Goal: Communication & Community: Answer question/provide support

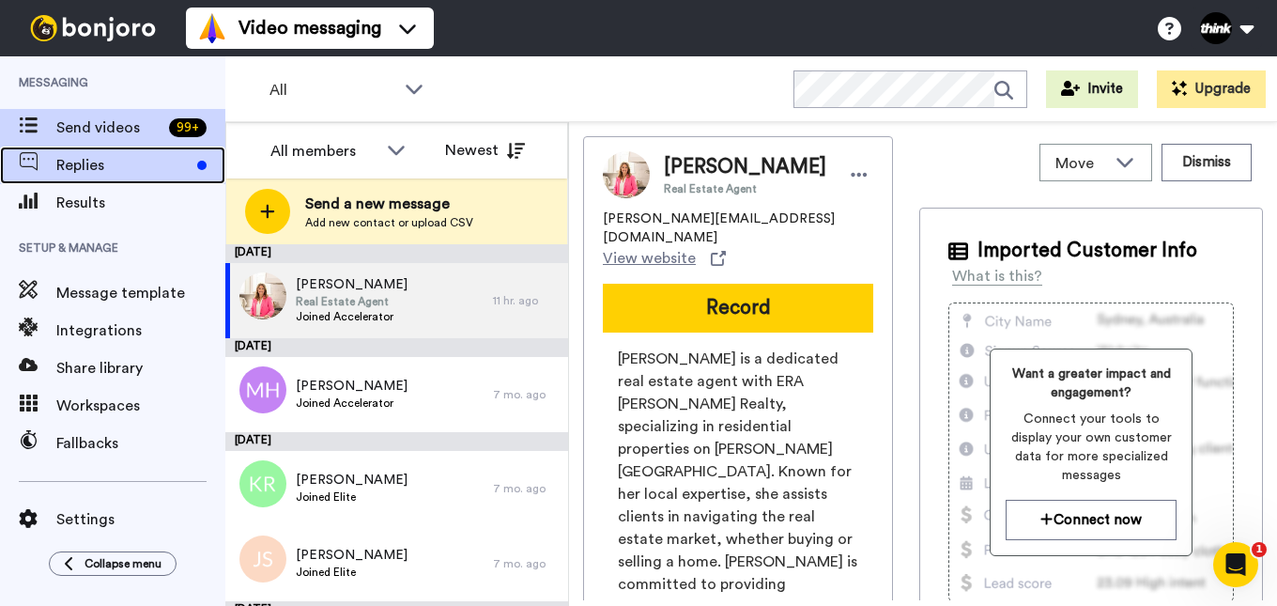
click at [139, 176] on span "Replies" at bounding box center [122, 165] width 133 height 23
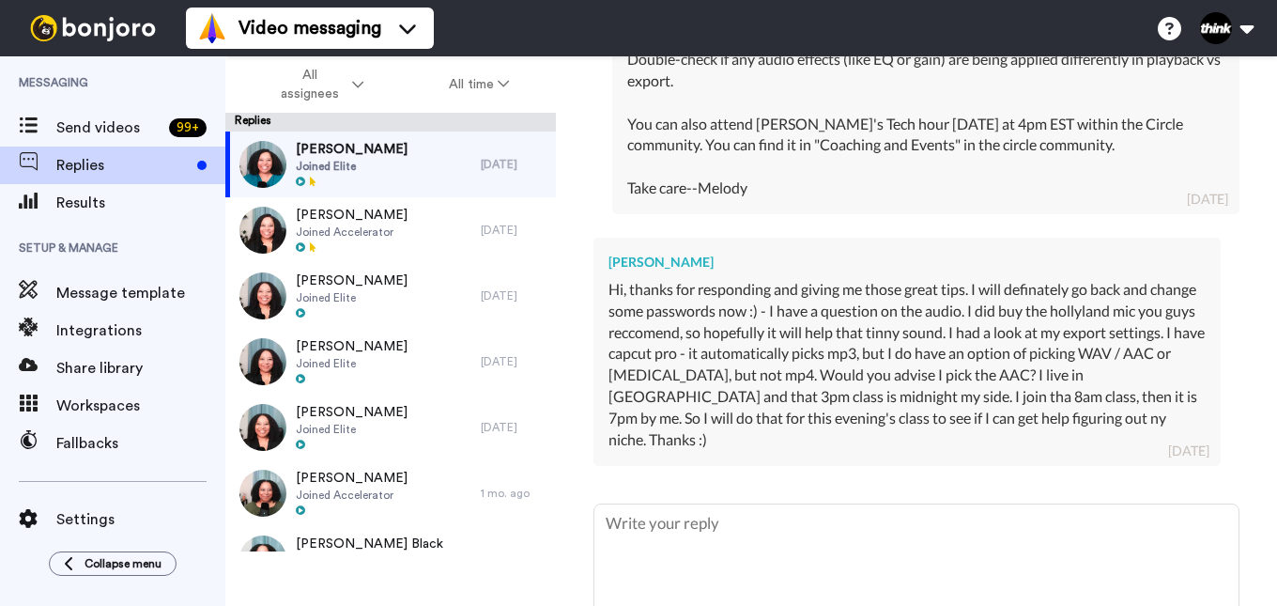
scroll to position [1220, 0]
click at [819, 515] on textarea at bounding box center [916, 562] width 644 height 120
type textarea "x"
type textarea "W"
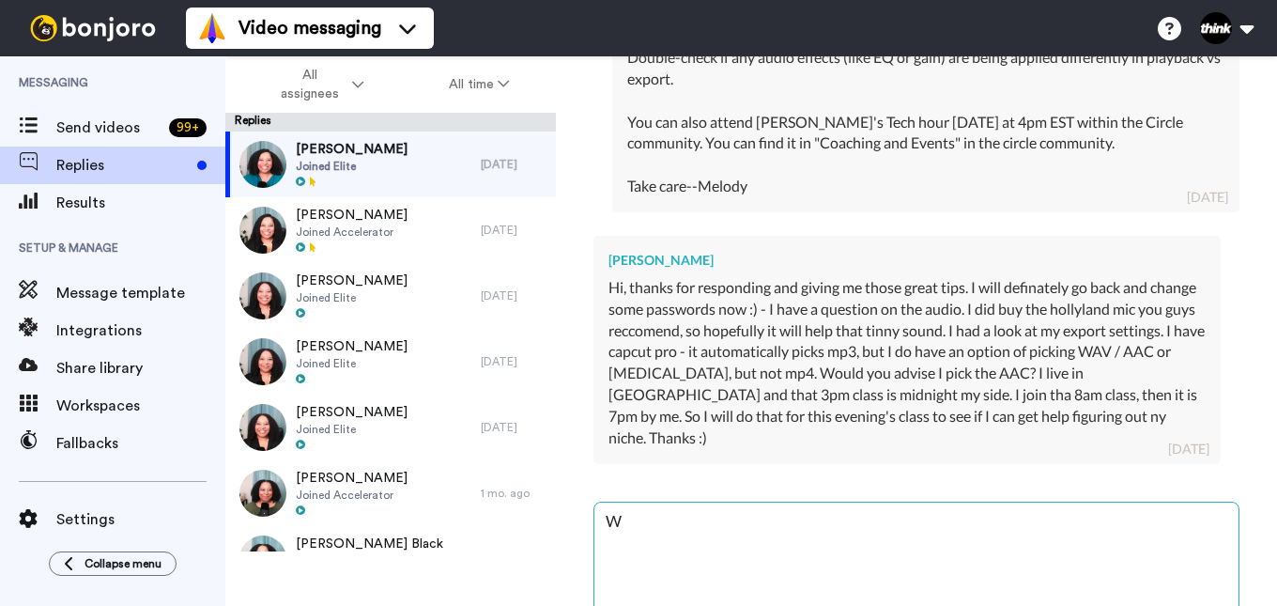
type textarea "x"
type textarea "Wo"
type textarea "x"
type textarea "Wow"
type textarea "x"
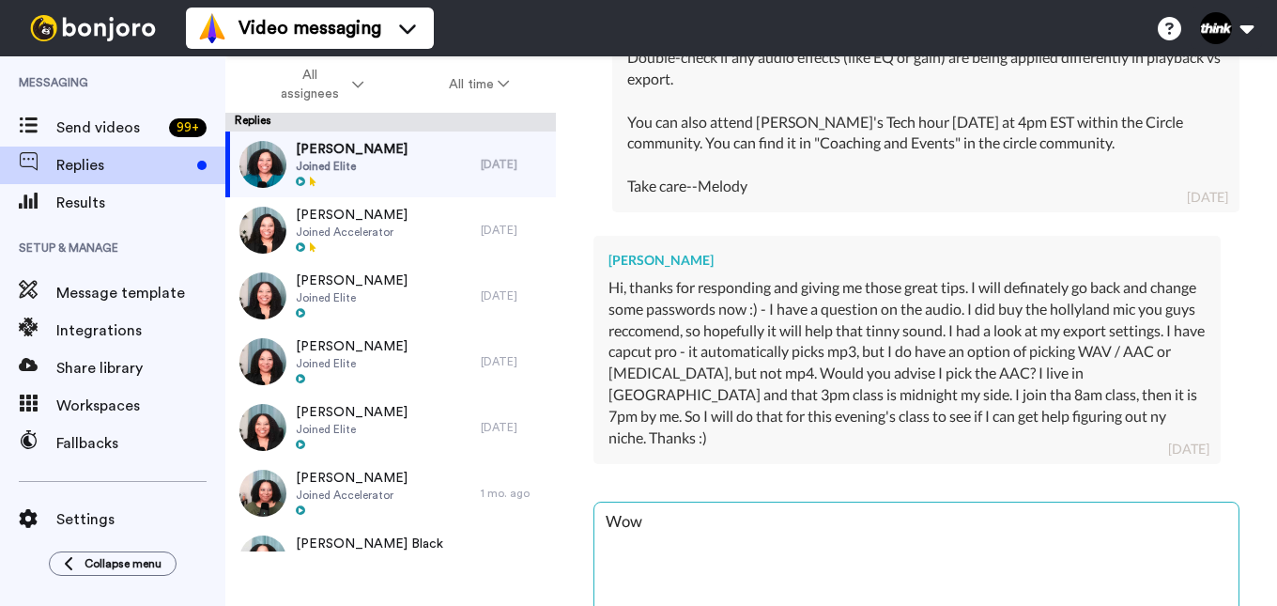
type textarea "Wow!"
type textarea "x"
type textarea "Wow!"
type textarea "x"
type textarea "Wow! O"
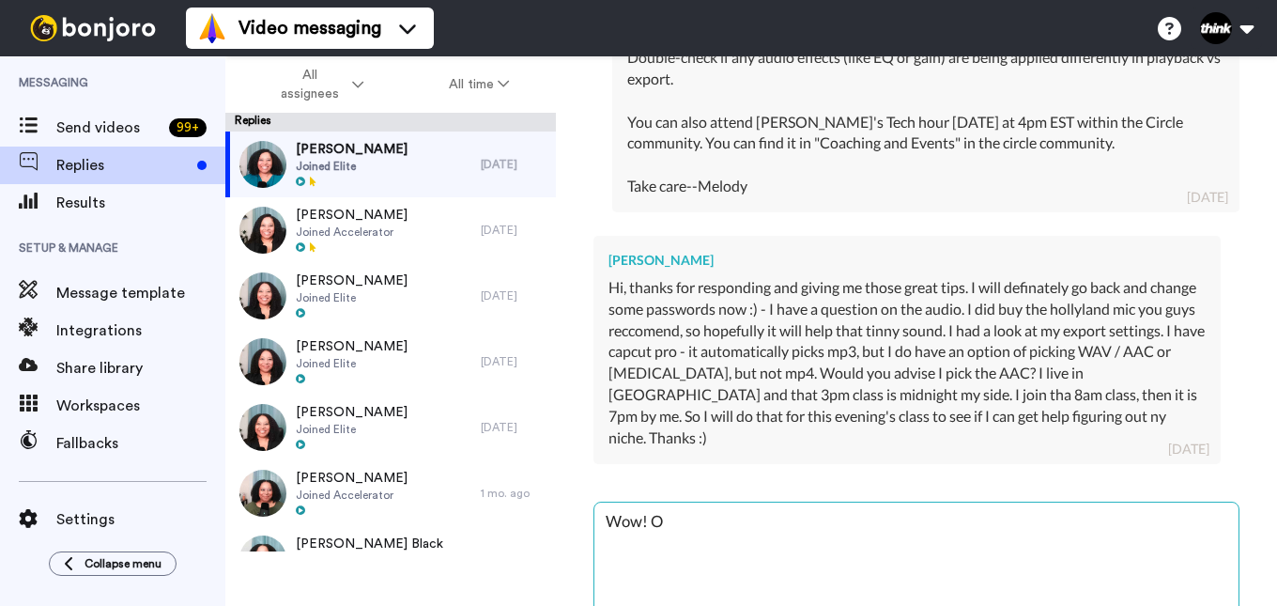
type textarea "x"
type textarea "Wow! Ok"
type textarea "x"
type textarea "Wow! Oka"
type textarea "x"
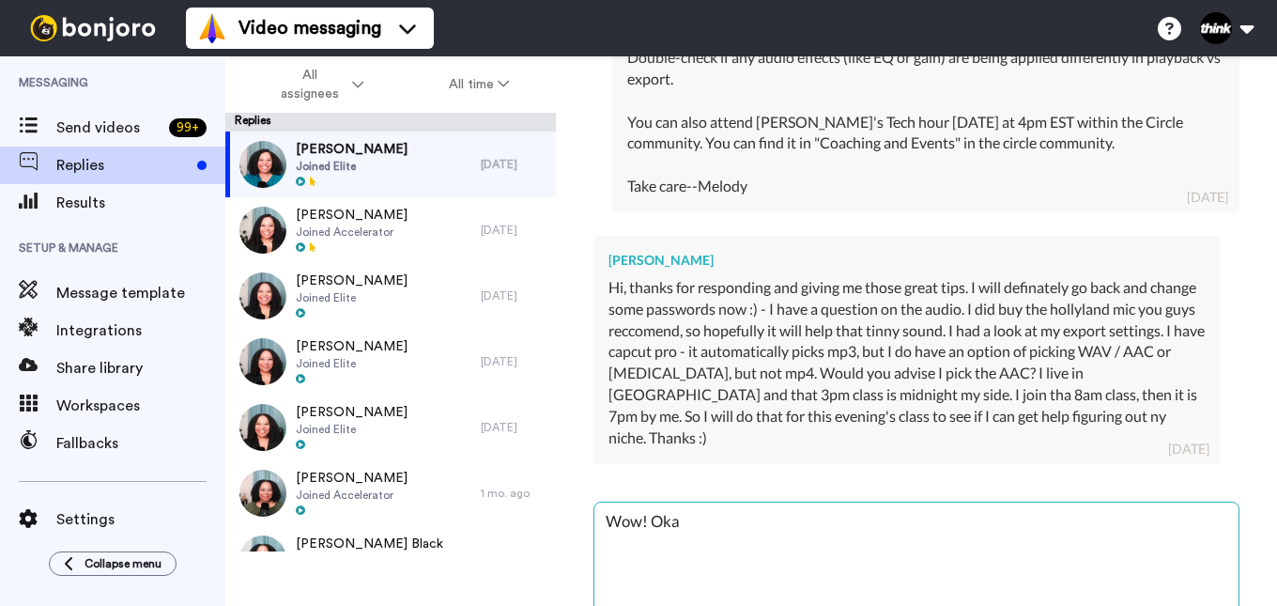
type textarea "Wow! Okay"
type textarea "x"
type textarea "Wow! Okay"
type textarea "x"
type textarea "Wow! Okay I"
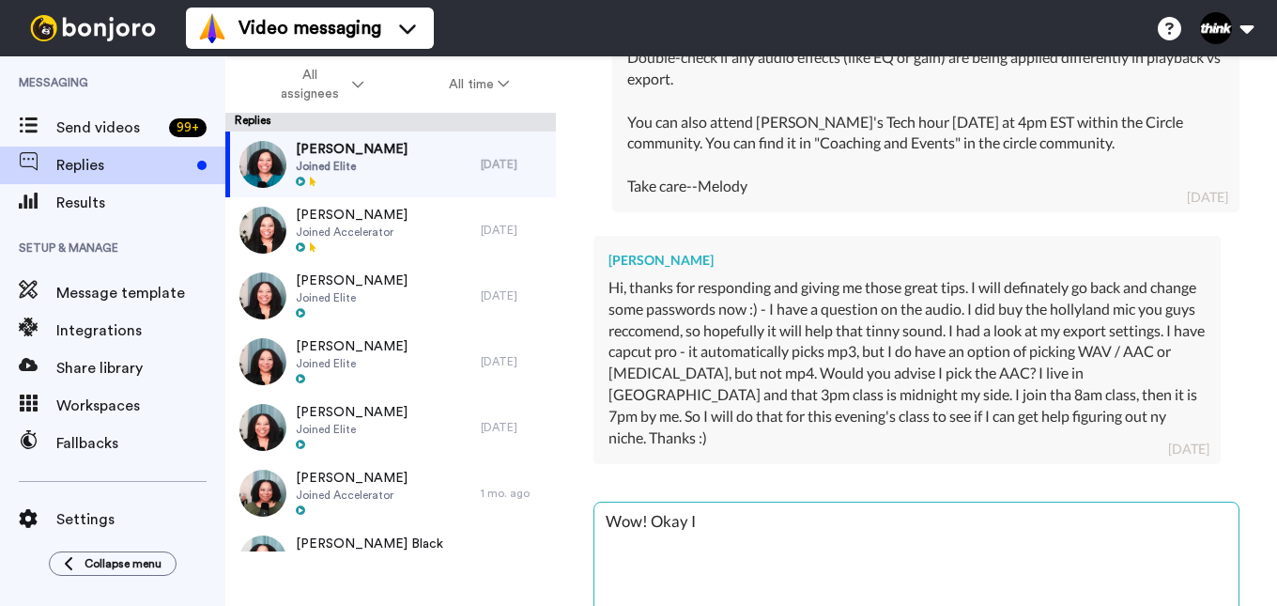
type textarea "x"
type textarea "Wow! Okay I"
type textarea "x"
type textarea "Wow! Okay I c"
type textarea "x"
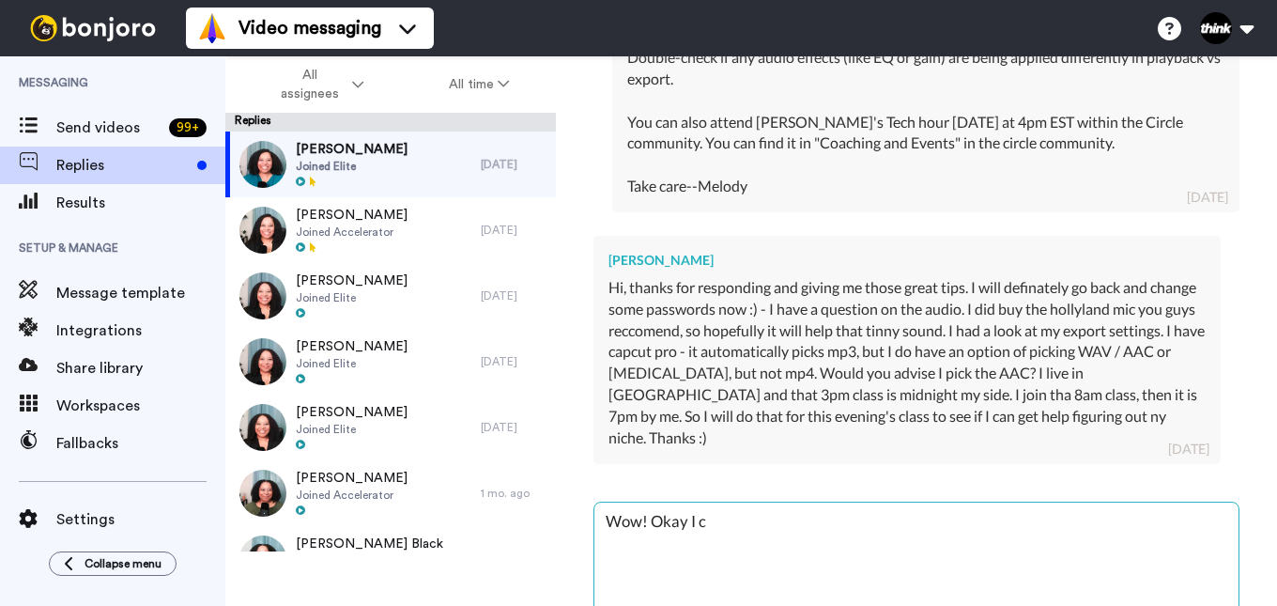
type textarea "Wow! Okay I ca"
type textarea "x"
type textarea "Wow! Okay I can"
type textarea "x"
type textarea "Wow! Okay I can"
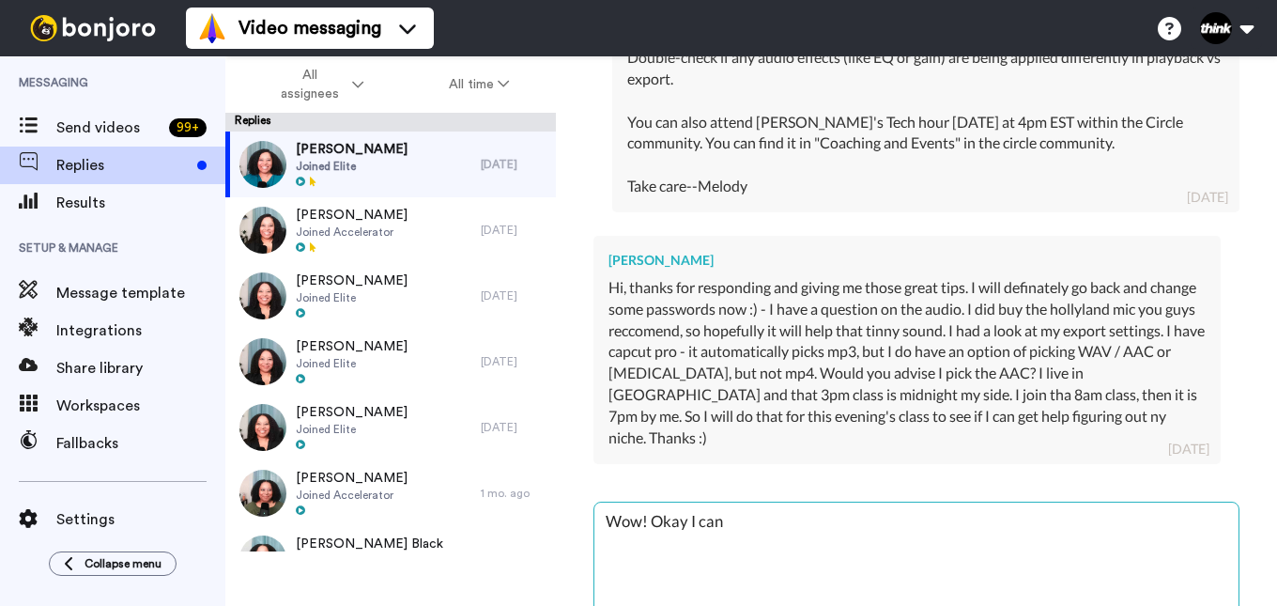
type textarea "x"
type textarea "Wow! Okay I can u"
type textarea "x"
type textarea "Wow! Okay I can un"
type textarea "x"
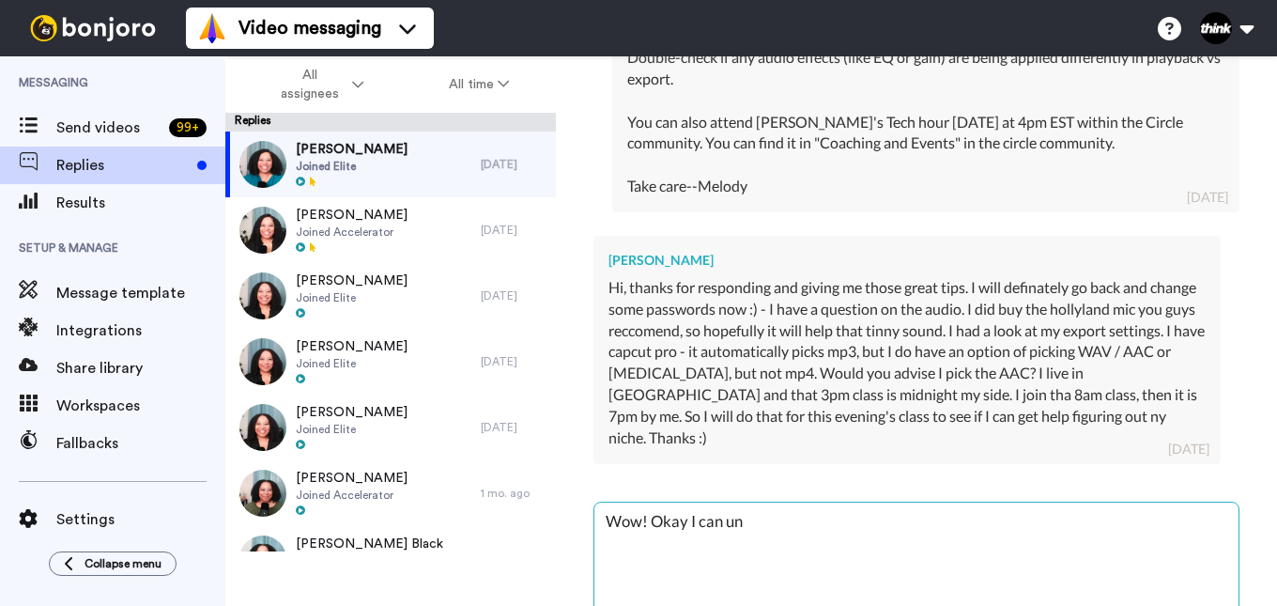
type textarea "Wow! Okay I can und"
type textarea "x"
type textarea "Wow! Okay I can unde"
type textarea "x"
type textarea "Wow! Okay I can under"
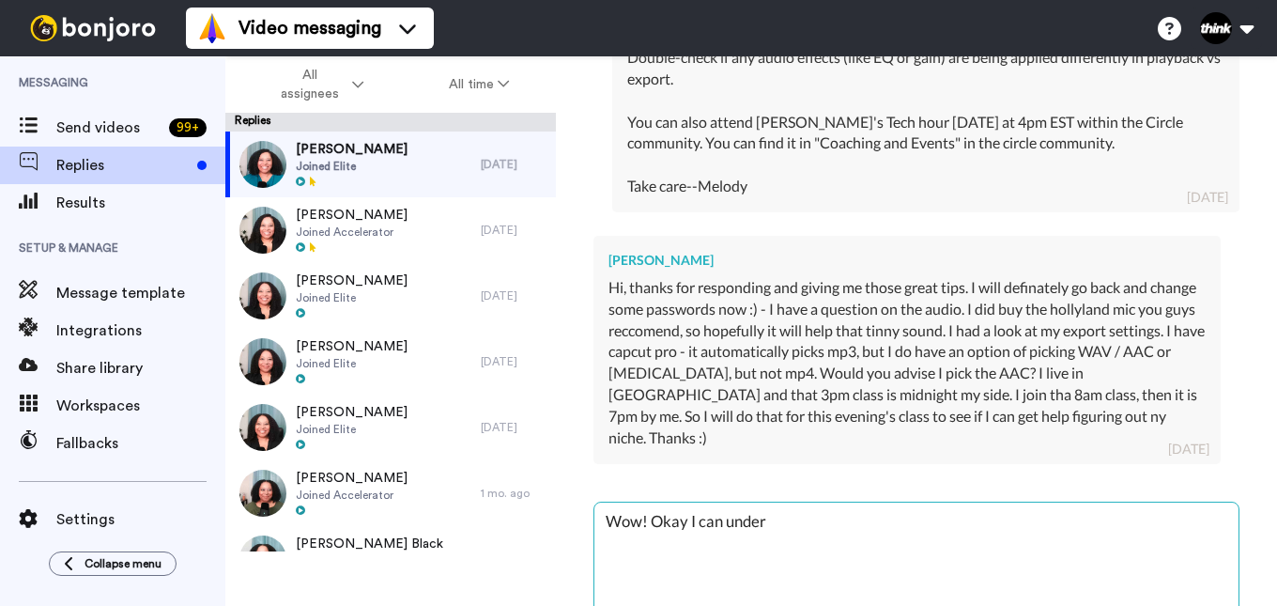
type textarea "x"
type textarea "Wow! Okay I can unders"
type textarea "x"
type textarea "Wow! Okay I can underst"
type textarea "x"
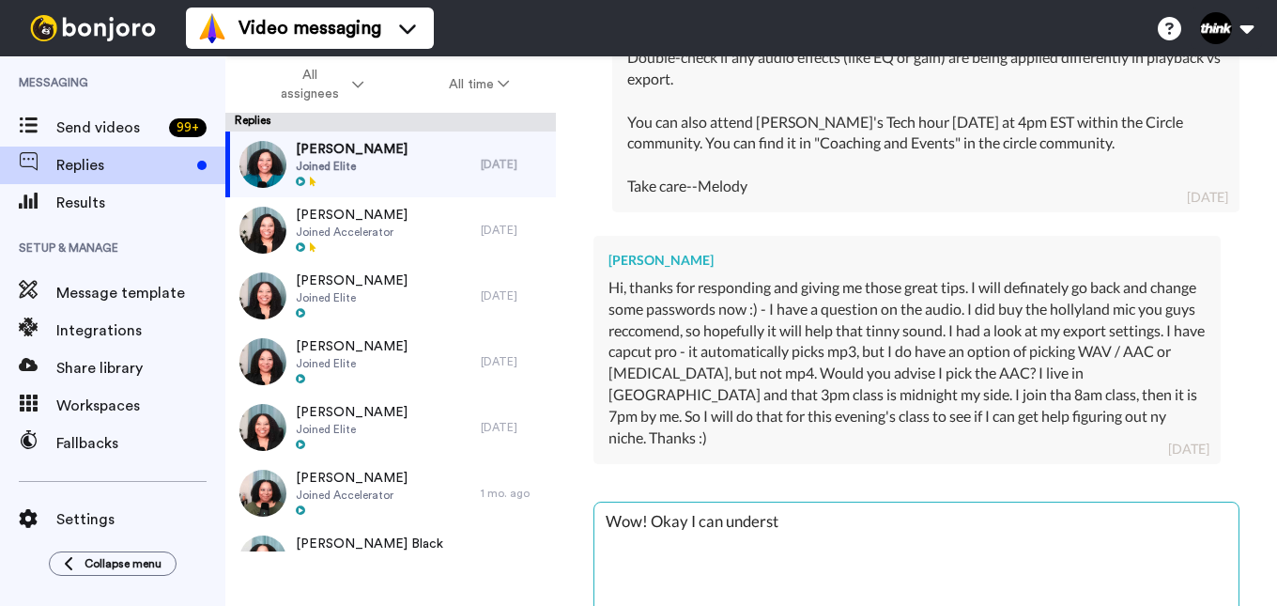
type textarea "Wow! Okay I can understa"
type textarea "x"
type textarea "Wow! Okay I can understand"
type textarea "x"
type textarea "Wow! Okay I can understand"
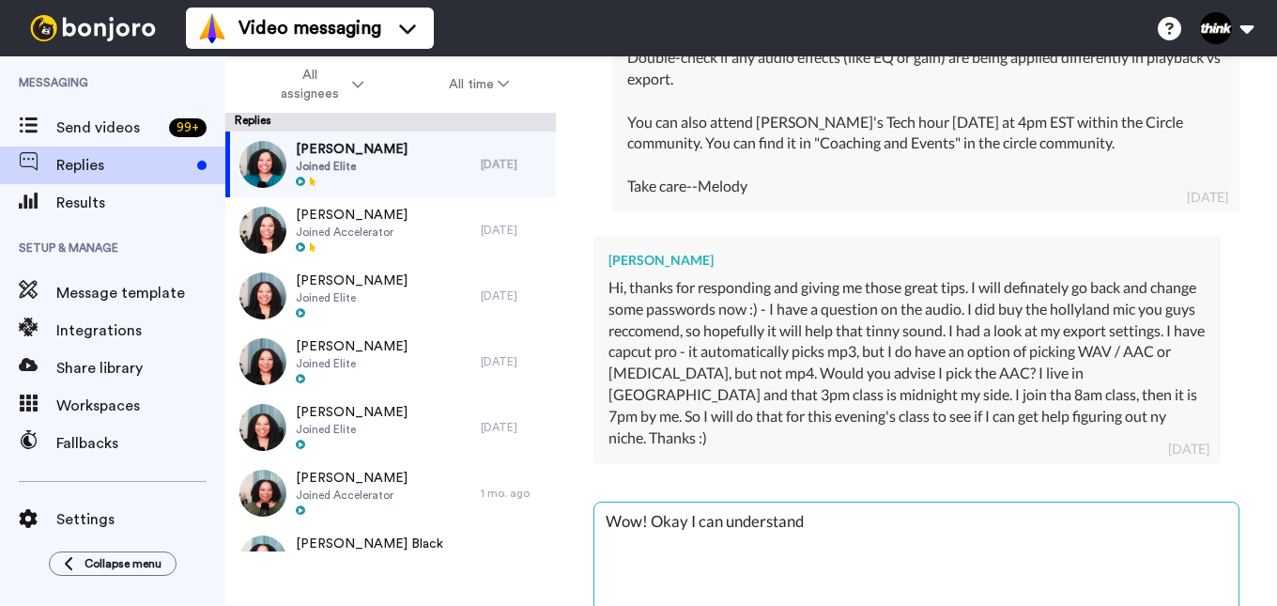
type textarea "x"
type textarea "Wow! Okay I can understand t"
type textarea "x"
type textarea "Wow! Okay I can understand th"
type textarea "x"
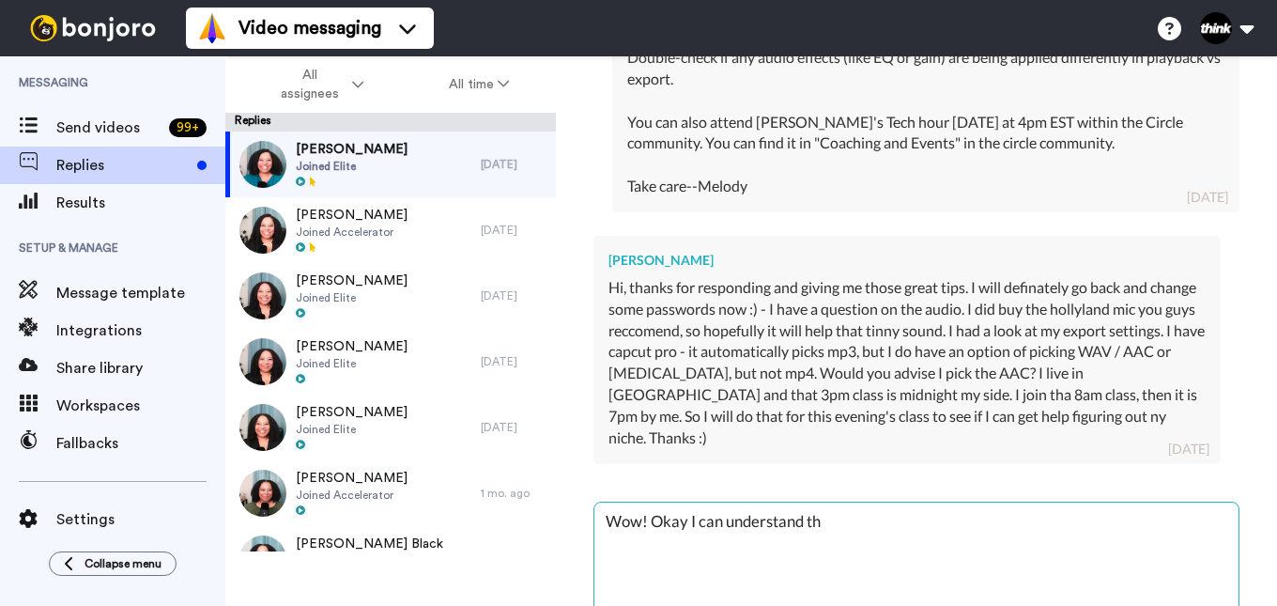
type textarea "Wow! Okay I can understand the"
type textarea "x"
type textarea "Wow! Okay I can understand the"
type textarea "x"
type textarea "Wow! Okay I can understand the t"
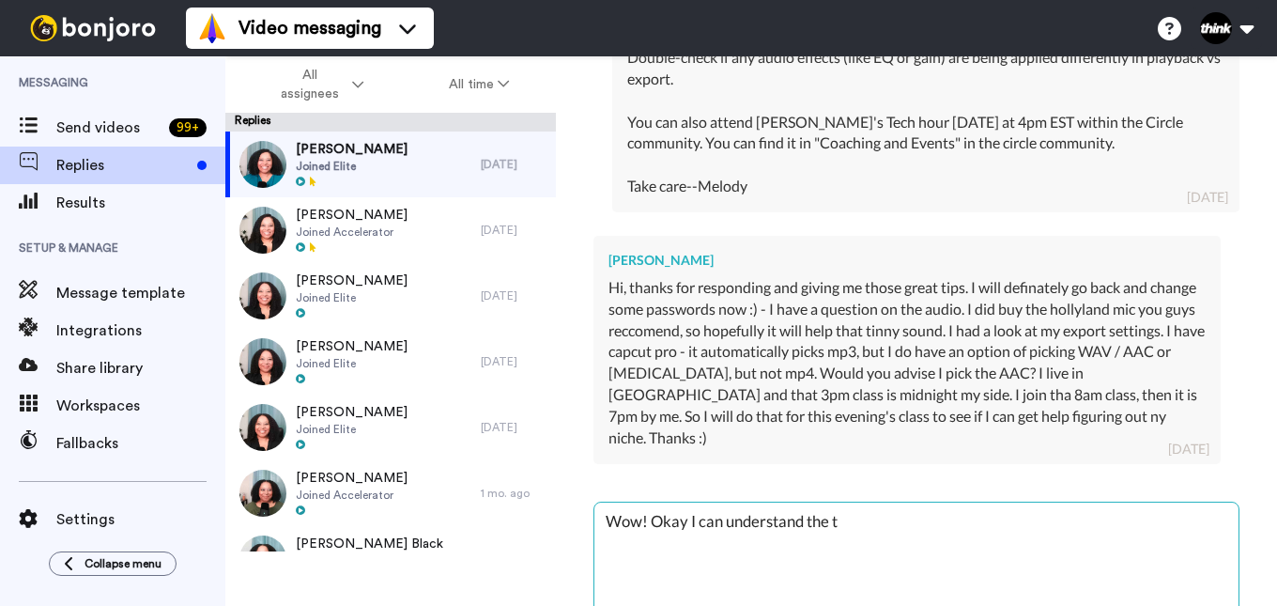
type textarea "x"
type textarea "Wow! Okay I can understand the ti"
type textarea "x"
type textarea "Wow! Okay I can understand the tim"
type textarea "x"
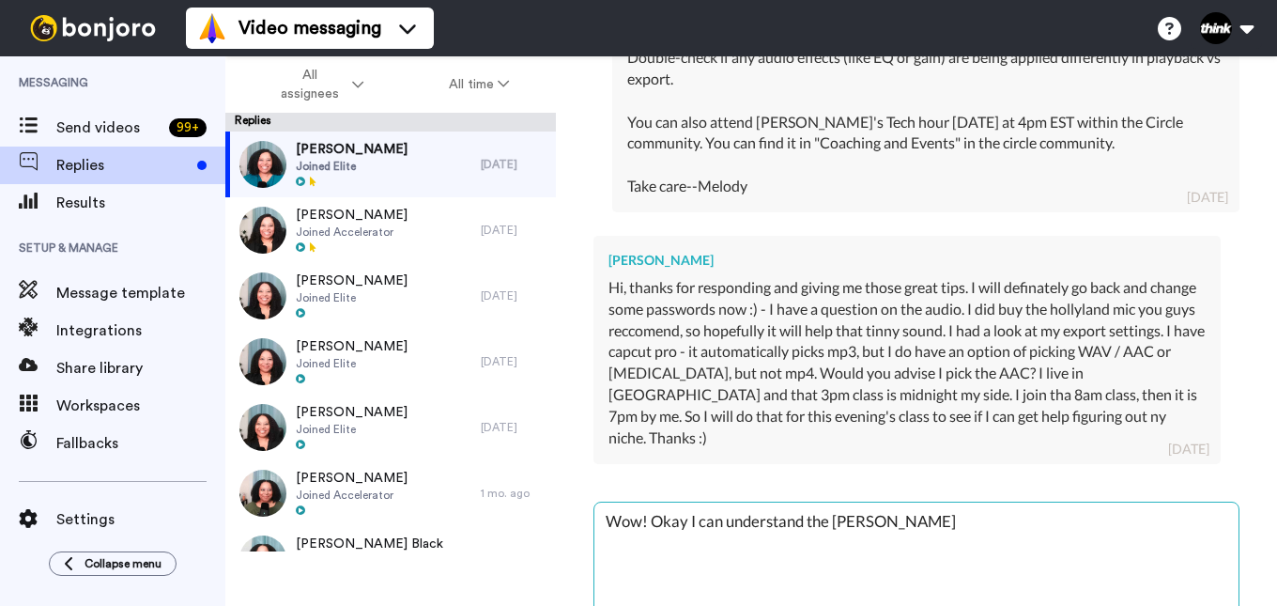
type textarea "Wow! Okay I can understand the time"
type textarea "x"
type textarea "Wow! Okay I can understand the time"
type textarea "x"
type textarea "Wow! Okay I can understand the time d"
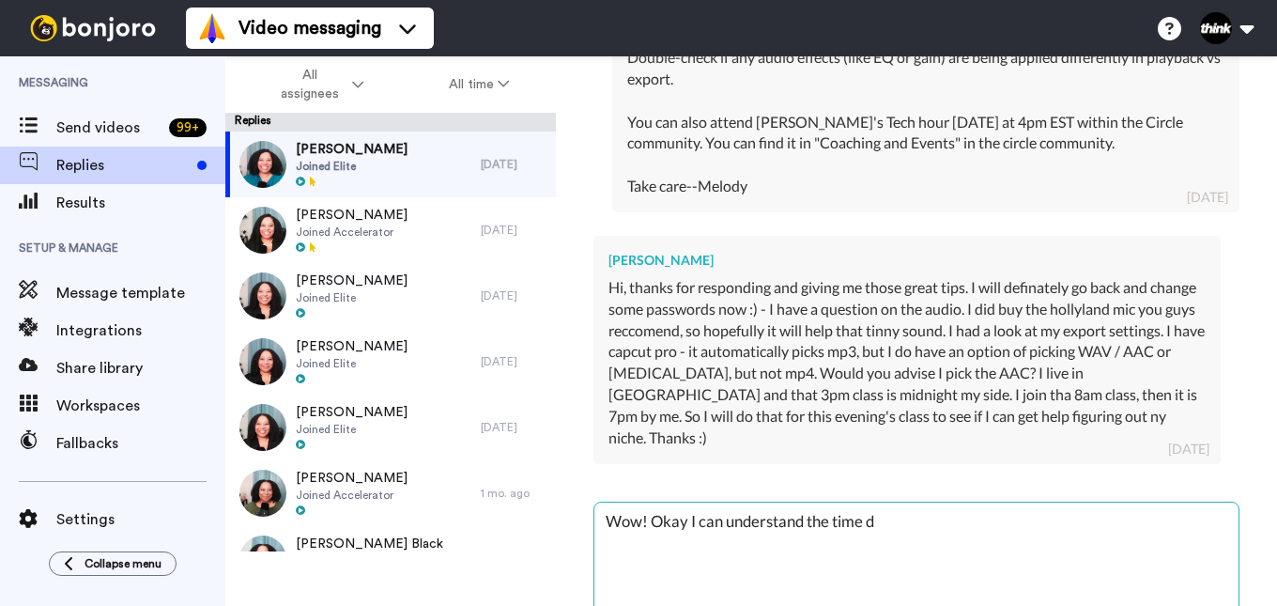
type textarea "x"
type textarea "Wow! Okay I can understand the time di"
type textarea "x"
type textarea "Wow! Okay I can understand the time dif"
type textarea "x"
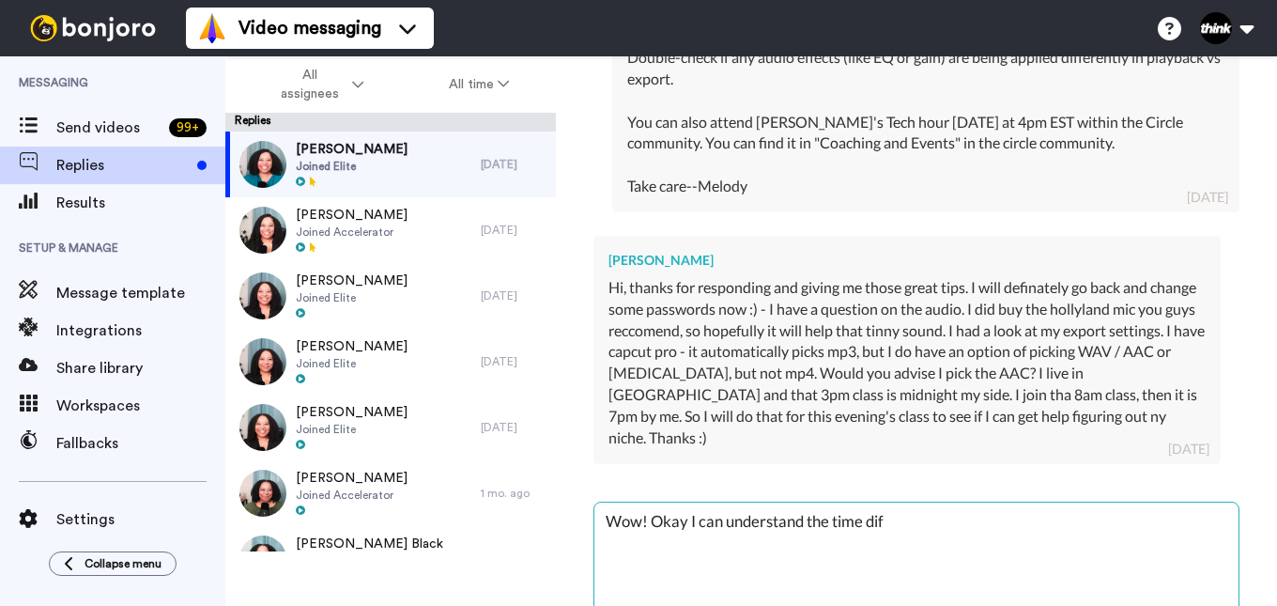
type textarea "Wow! Okay I can understand the time diff"
type textarea "x"
type textarea "Wow! Okay I can understand the time diffe"
type textarea "x"
type textarea "Wow! Okay I can understand the time differ"
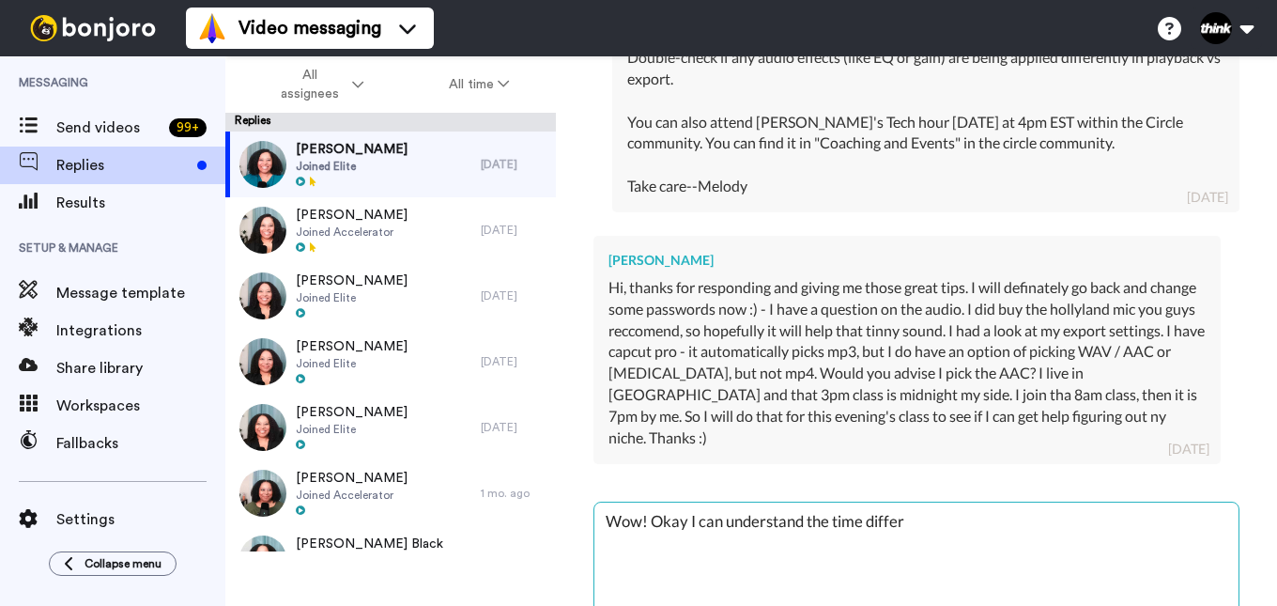
type textarea "x"
type textarea "Wow! Okay I can understand the time differe"
type textarea "x"
type textarea "Wow! Okay I can understand the time differen"
type textarea "x"
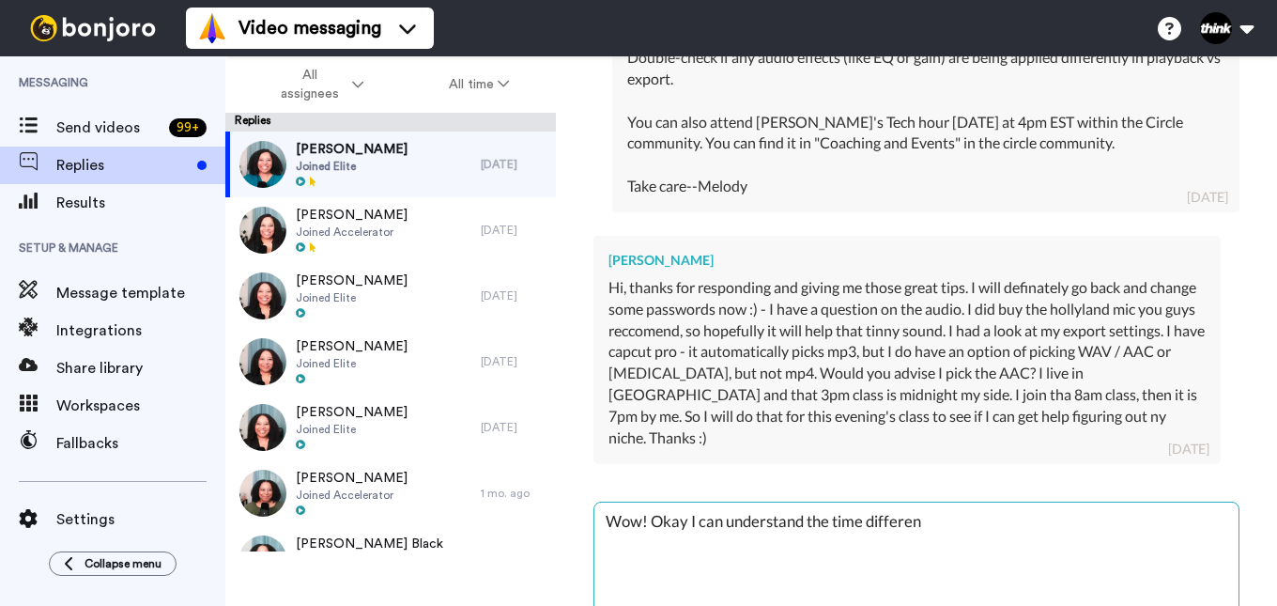
type textarea "Wow! Okay I can understand the time differenc"
type textarea "x"
type textarea "Wow! Okay I can understand the time difference"
type textarea "x"
type textarea "Wow! Okay I can understand the time difference."
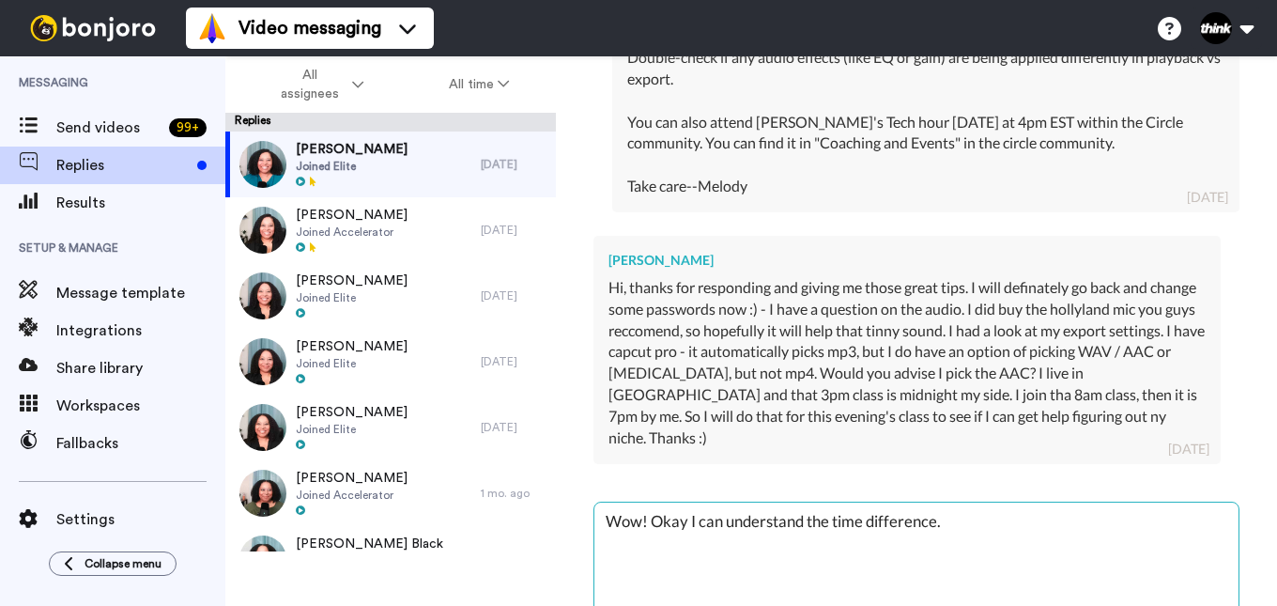
type textarea "x"
type textarea "Wow! Okay I can understand the time difference."
type textarea "x"
type textarea "Wow! Okay I can understand the time difference. I"
type textarea "x"
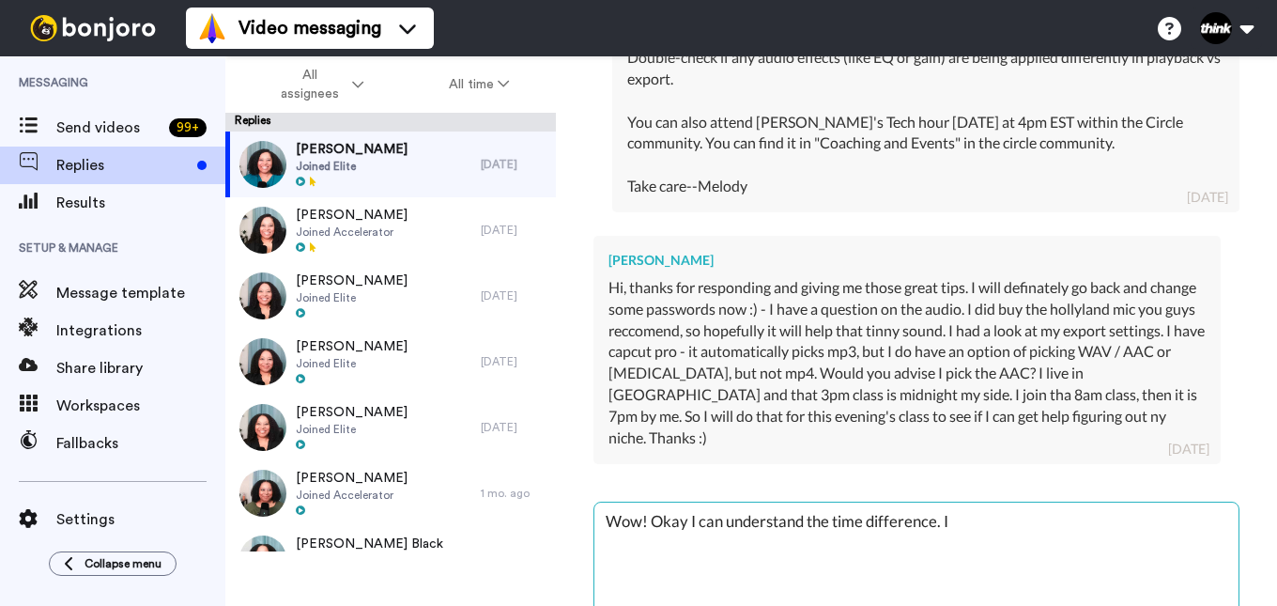
type textarea "Wow! Okay I can understand the time difference. If"
type textarea "x"
type textarea "Wow! Okay I can understand the time difference. If"
type textarea "x"
type textarea "Wow! Okay I can understand the time difference. If y"
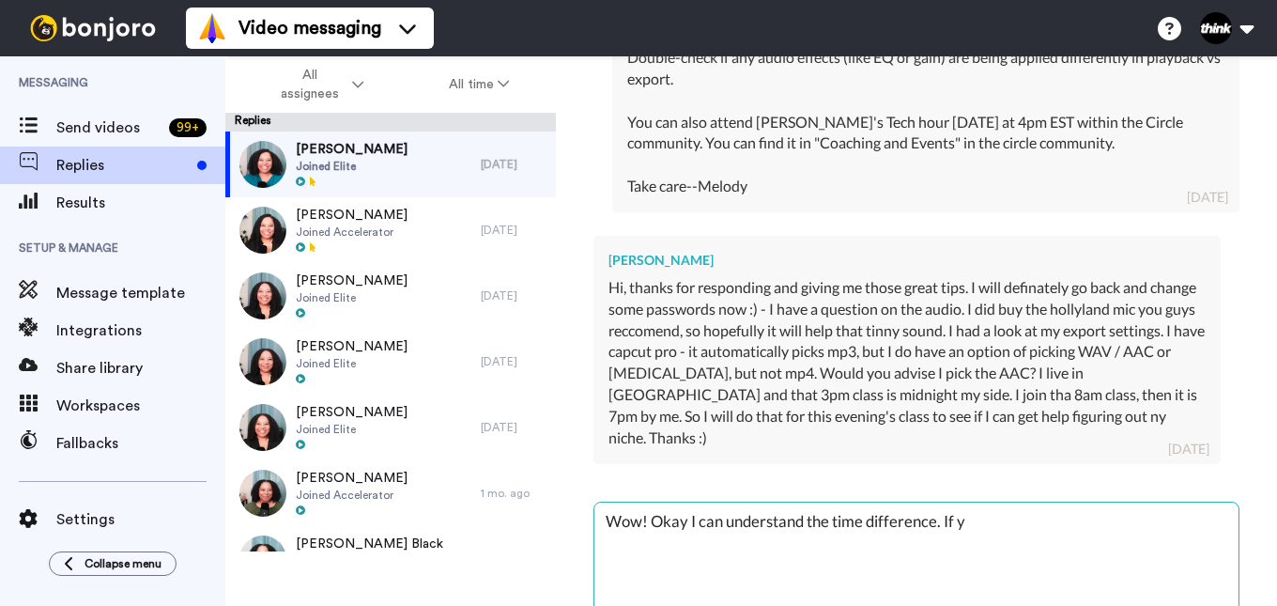
type textarea "x"
type textarea "Wow! Okay I can understand the time difference. If yo"
type textarea "x"
type textarea "Wow! Okay I can understand the time difference. If you"
type textarea "x"
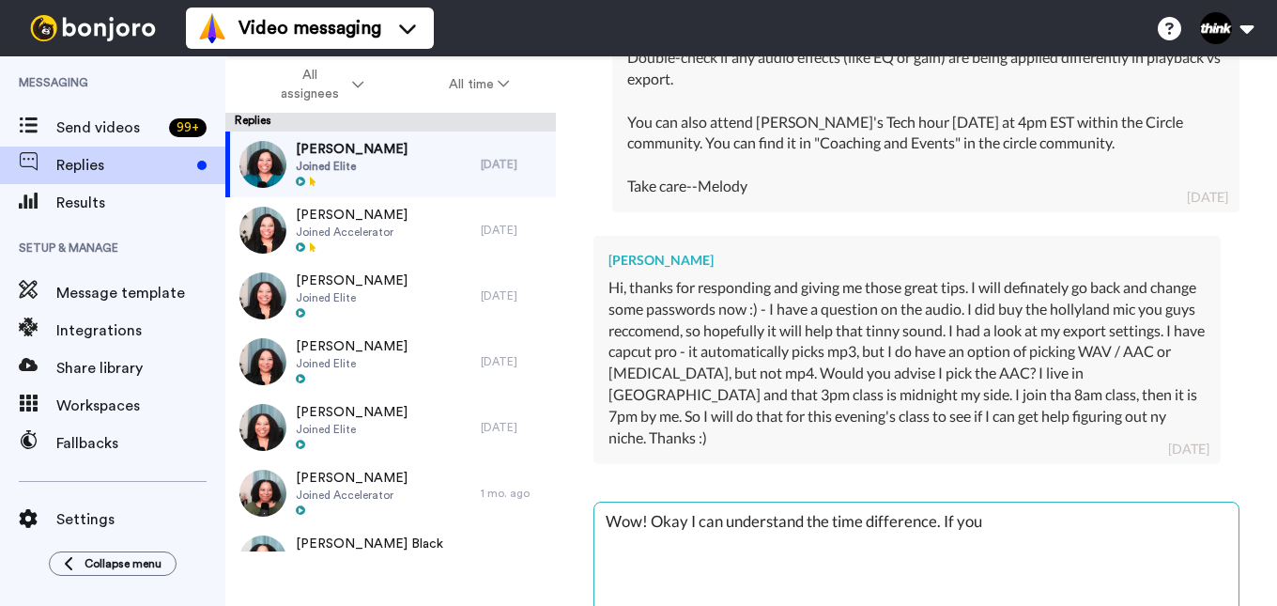
type textarea "Wow! Okay I can understand the time difference. If you"
type textarea "x"
type textarea "Wow! Okay I can understand the time difference. If you h"
type textarea "x"
type textarea "Wow! Okay I can understand the time difference. If you ha"
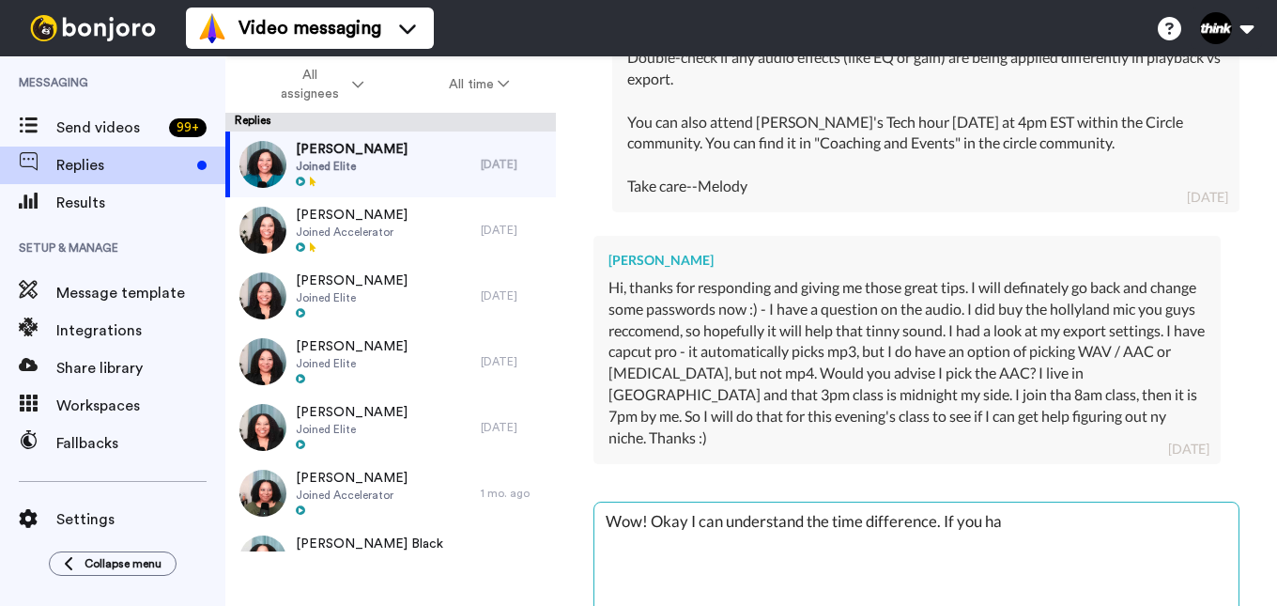
type textarea "x"
type textarea "Wow! Okay I can understand the time difference. If you hav"
type textarea "x"
type textarea "Wow! Okay I can understand the time difference. If you have"
type textarea "x"
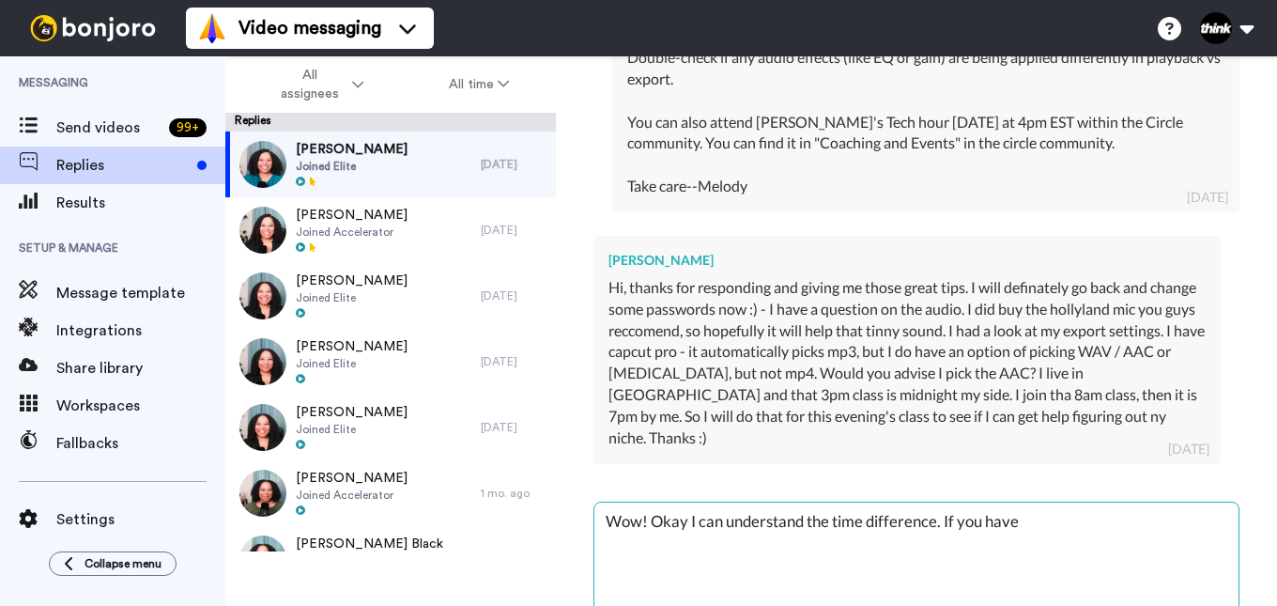
type textarea "Wow! Okay I can understand the time difference. If you have"
type textarea "x"
type textarea "Wow! Okay I can understand the time difference. If you have a"
type textarea "x"
type textarea "Wow! Okay I can understand the time difference. If you have a"
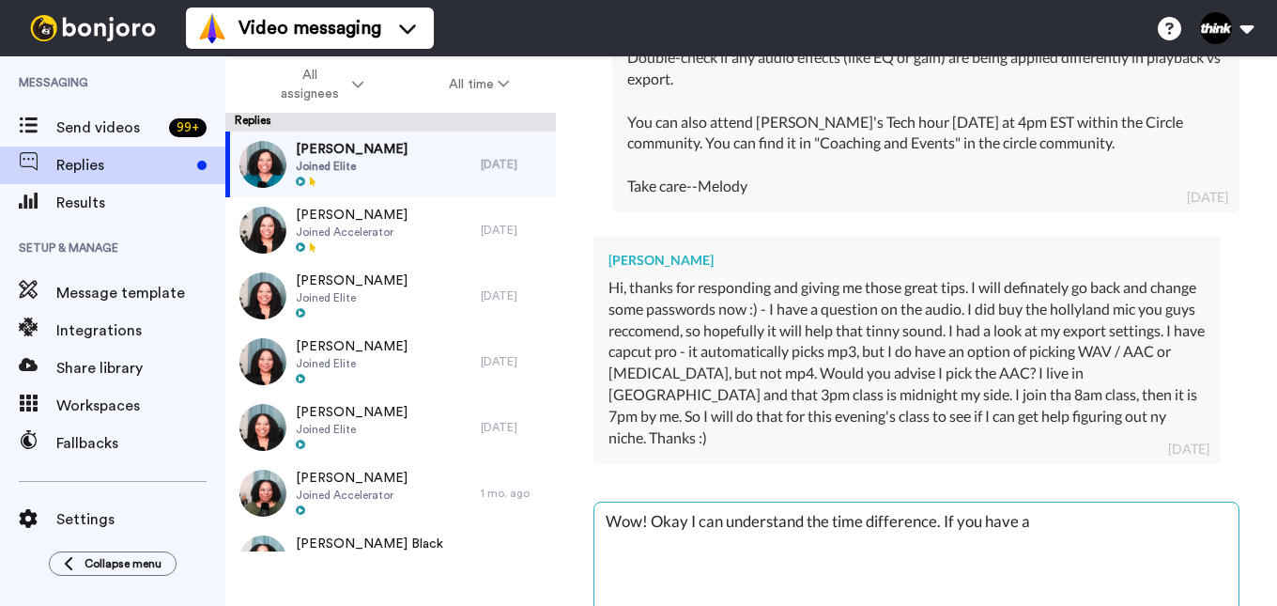
type textarea "x"
type textarea "Wow! Okay I can understand the time difference. If you have a q"
type textarea "x"
type textarea "Wow! Okay I can understand the time difference. If you have a qu"
type textarea "x"
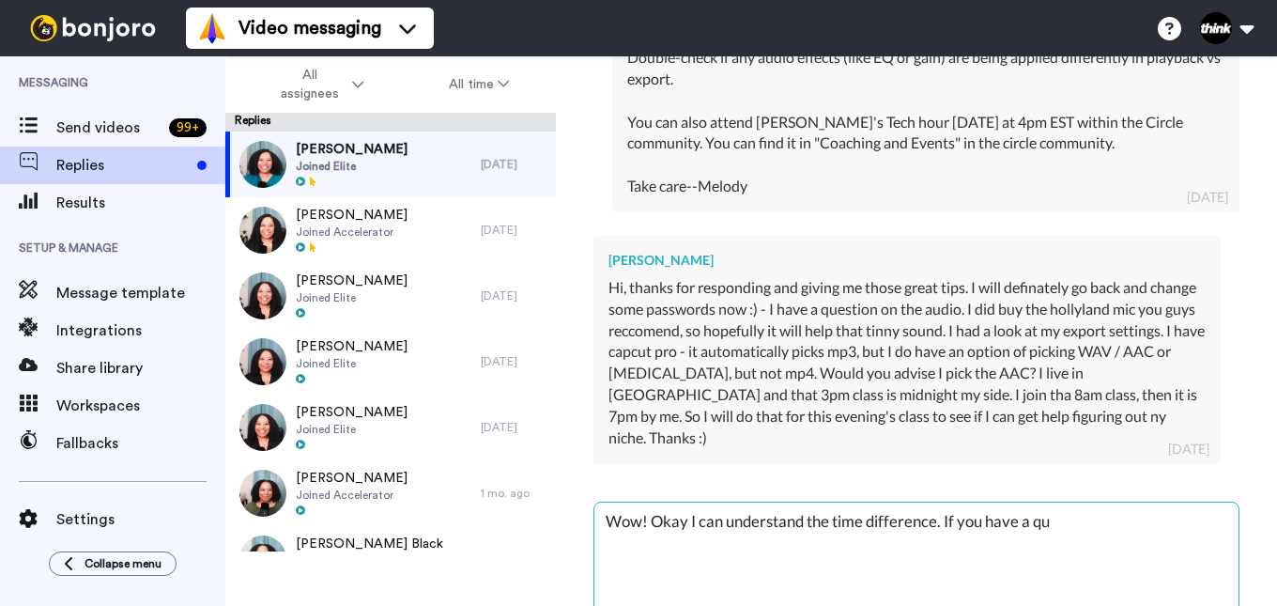
type textarea "Wow! Okay I can understand the time difference. If you have a que"
type textarea "x"
type textarea "Wow! Okay I can understand the time difference. If you have a ques"
type textarea "x"
type textarea "Wow! Okay I can understand the time difference. If you have a quest"
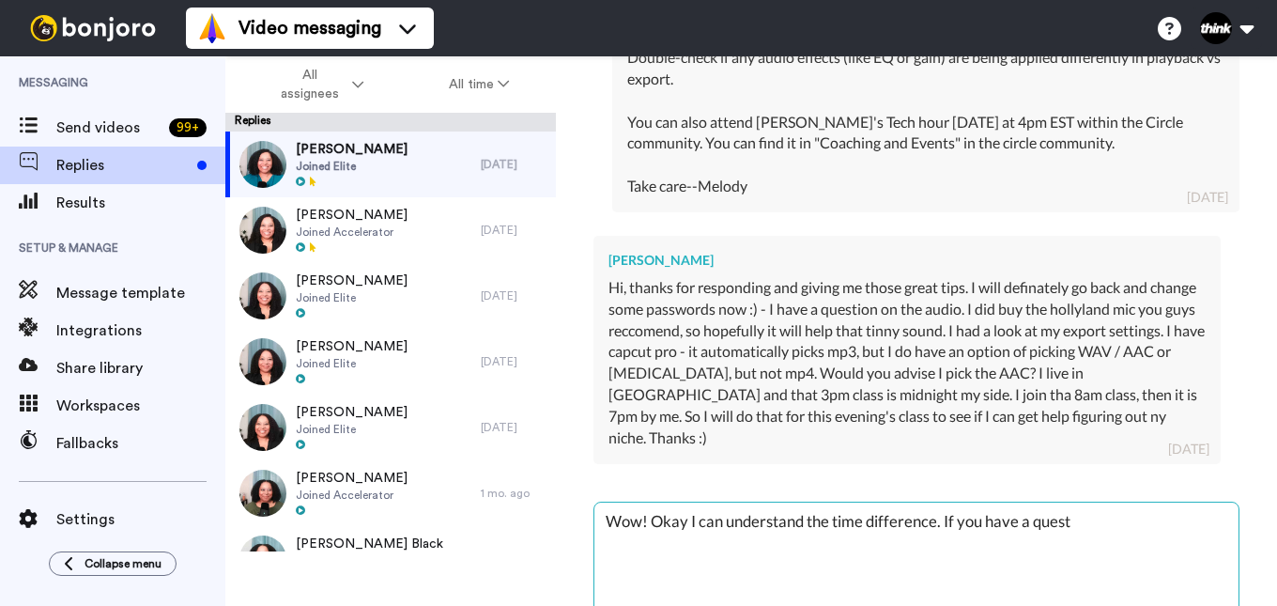
type textarea "x"
type textarea "Wow! Okay I can understand the time difference. If you have a questi"
type textarea "x"
type textarea "Wow! Okay I can understand the time difference. If you have a questio"
type textarea "x"
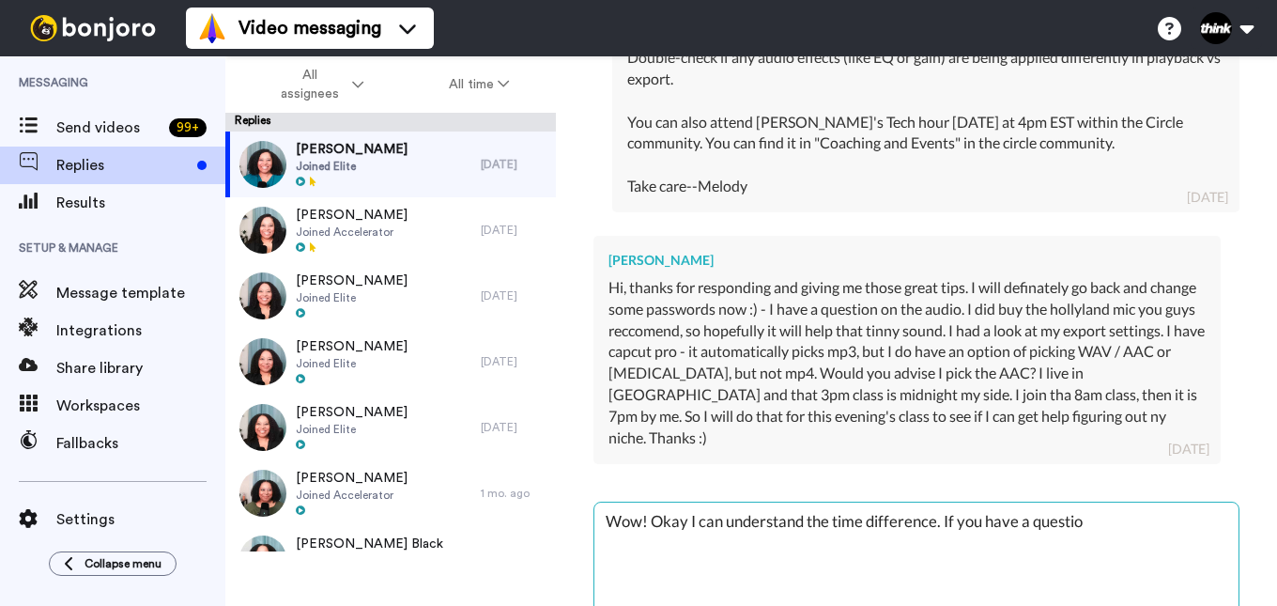
type textarea "Wow! Okay I can understand the time difference. If you have a question"
type textarea "x"
type textarea "Wow! Okay I can understand the time difference. If you have a question,"
type textarea "x"
type textarea "Wow! Okay I can understand the time difference. If you have a question, y"
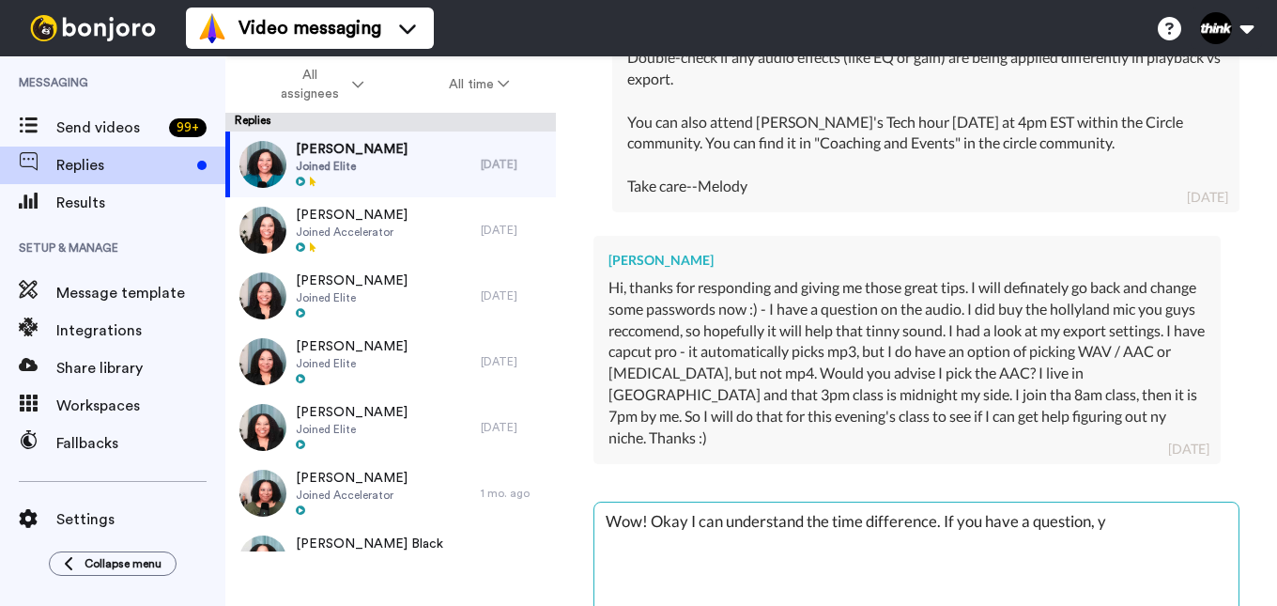
type textarea "x"
type textarea "Wow! Okay I can understand the time difference. If you have a question,"
type textarea "x"
type textarea "Wow! Okay I can understand the time difference. If you have a question,"
type textarea "x"
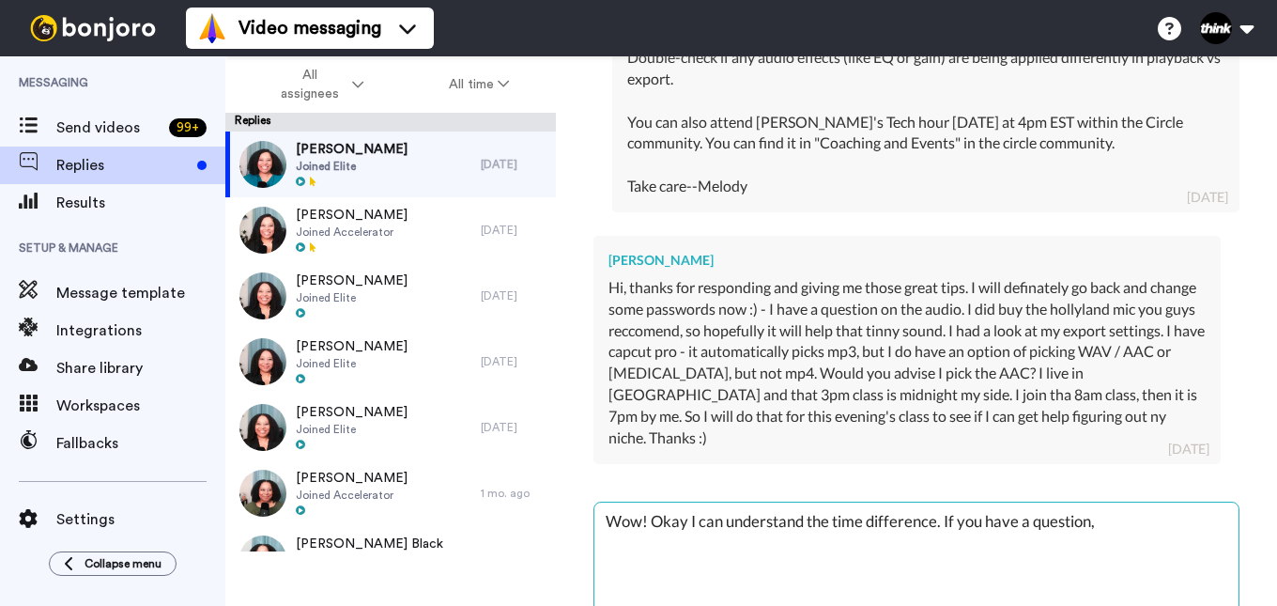
type textarea "Wow! Okay I can understand the time difference. If you have a question"
type textarea "x"
type textarea "Wow! Okay I can understand the time difference. If you have a question"
type textarea "x"
type textarea "Wow! Okay I can understand the time difference. If you have a question f"
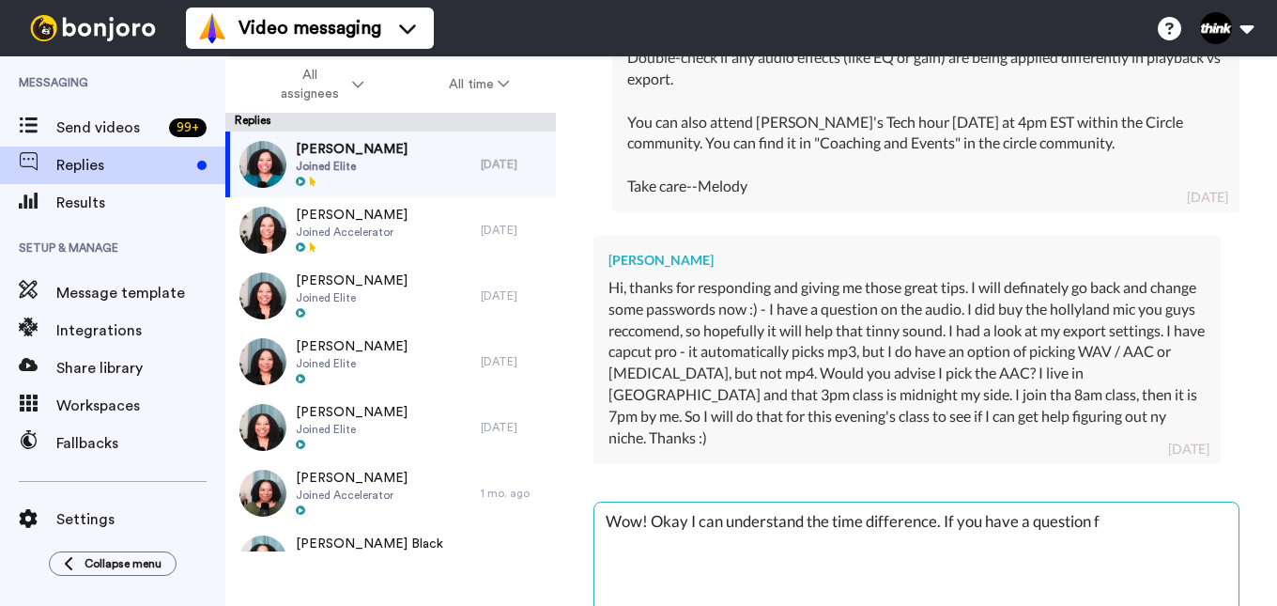
type textarea "x"
type textarea "Wow! Okay I can understand the time difference. If you have a question fo"
type textarea "x"
type textarea "Wow! Okay I can understand the time difference. If you have a question for"
type textarea "x"
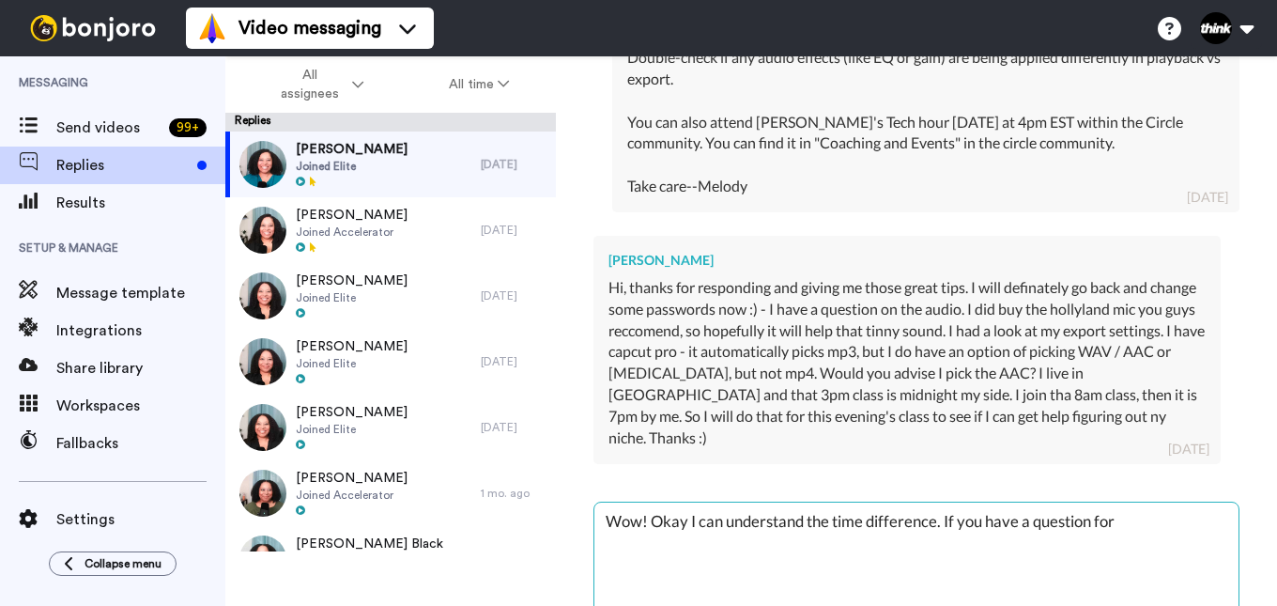
type textarea "Wow! Okay I can understand the time difference. If you have a question for t"
type textarea "x"
type textarea "Wow! Okay I can understand the time difference. If you have a question for th"
type textarea "x"
type textarea "Wow! Okay I can understand the time difference. If you have a question for the"
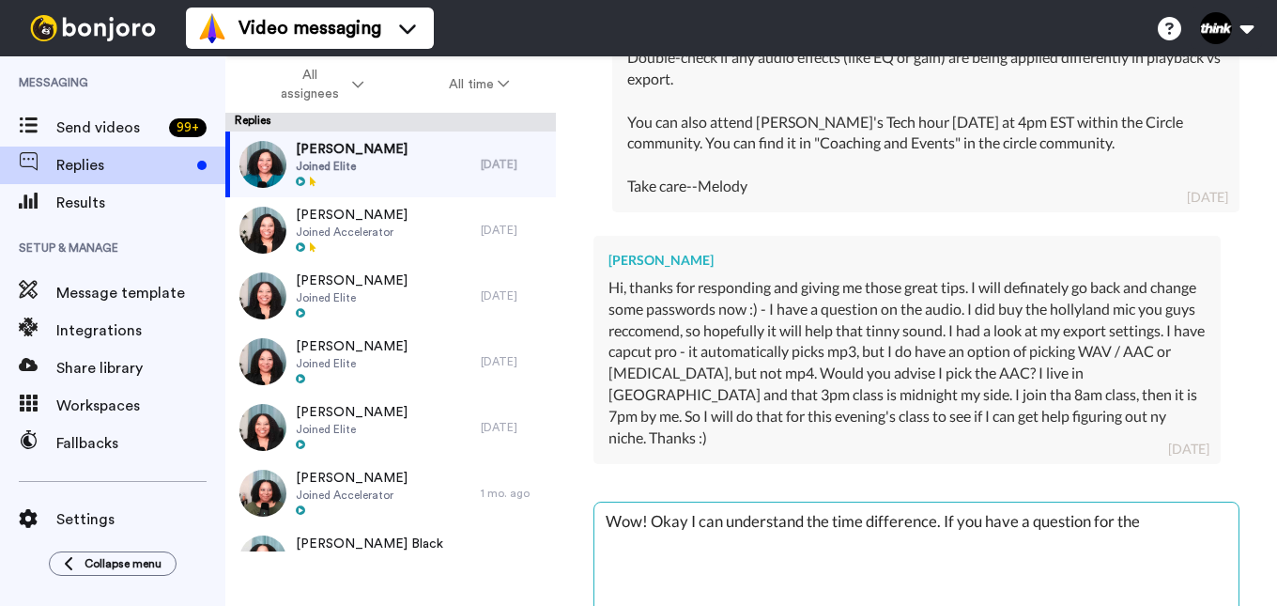
type textarea "x"
type textarea "Wow! Okay I can understand the time difference. If you have a question for the"
type textarea "x"
type textarea "Wow! Okay I can understand the time difference. If you have a question for the c"
type textarea "x"
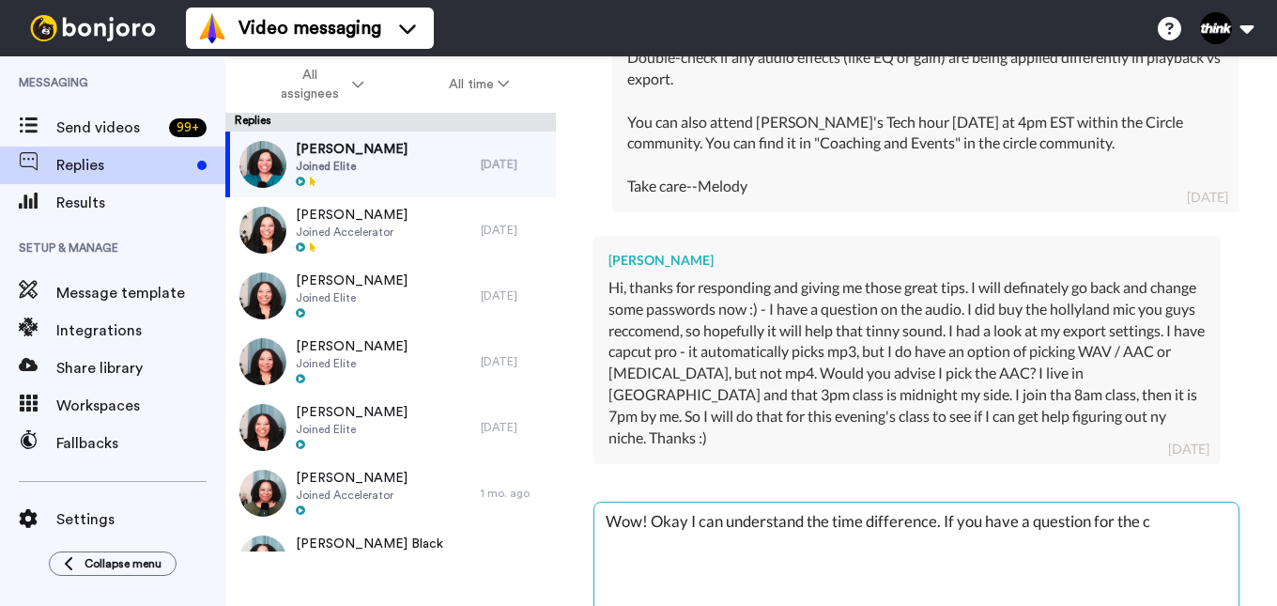
type textarea "Wow! Okay I can understand the time difference. If you have a question for the …"
type textarea "x"
type textarea "Wow! Okay I can understand the time difference. If you have a question for the …"
type textarea "x"
type textarea "Wow! Okay I can understand the time difference. If you have a question for the …"
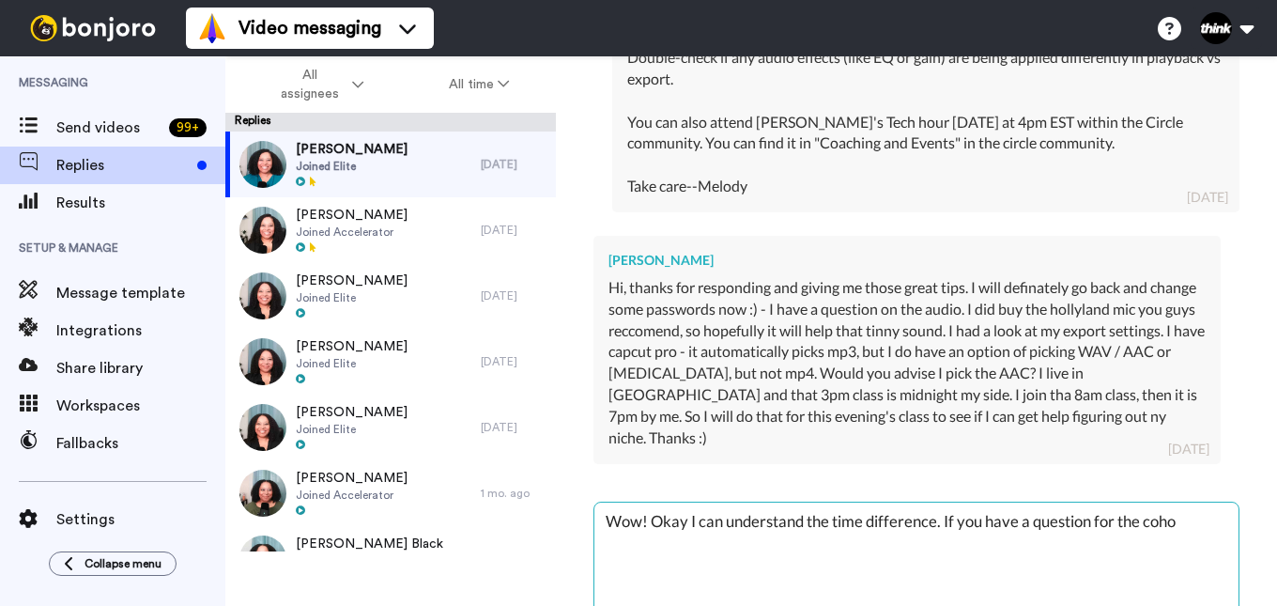
type textarea "x"
type textarea "Wow! Okay I can understand the time difference. If you have a question for the …"
type textarea "x"
type textarea "Wow! Okay I can understand the time difference. If you have a question for the …"
type textarea "x"
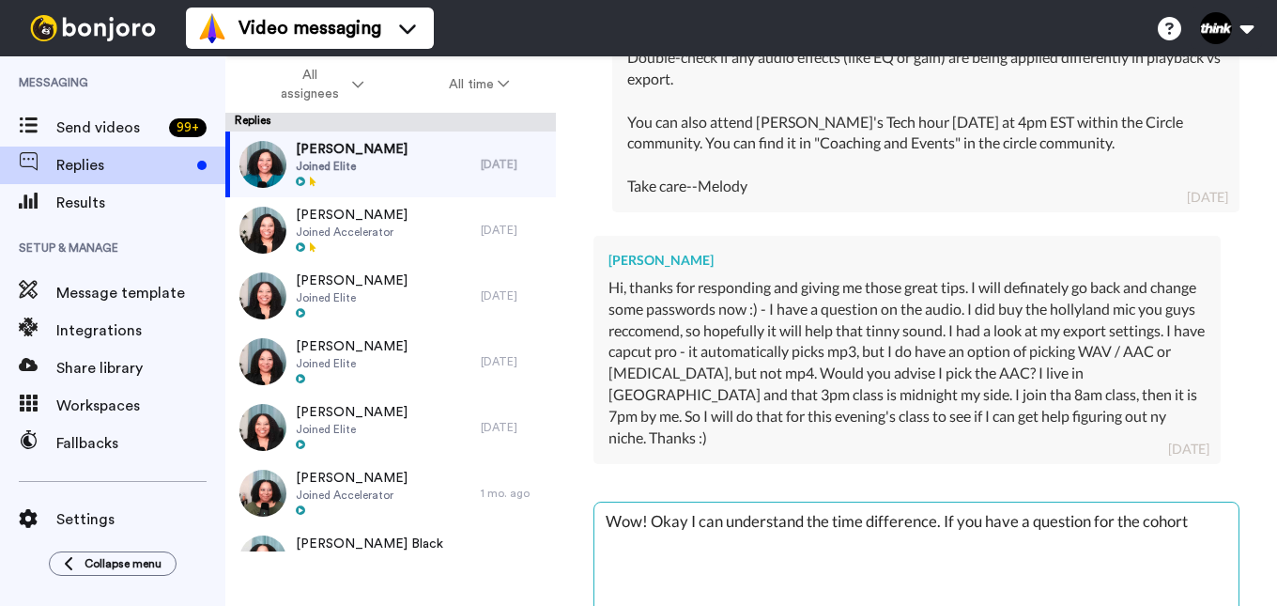
type textarea "Wow! Okay I can understand the time difference. If you have a question for the …"
type textarea "x"
type textarea "Wow! Okay I can understand the time difference. If you have a question for the …"
type textarea "x"
type textarea "Wow! Okay I can understand the time difference. If you have a question for the …"
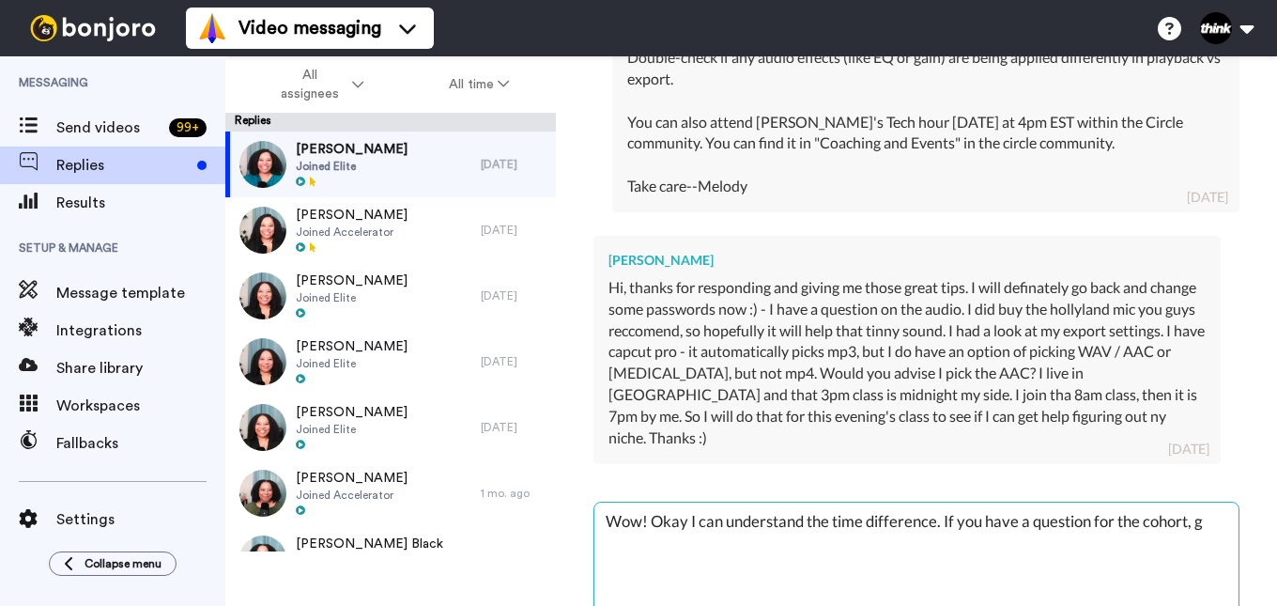
type textarea "x"
type textarea "Wow! Okay I can understand the time difference. If you have a question for the …"
type textarea "x"
type textarea "Wow! Okay I can understand the time difference. If you have a question for the …"
type textarea "x"
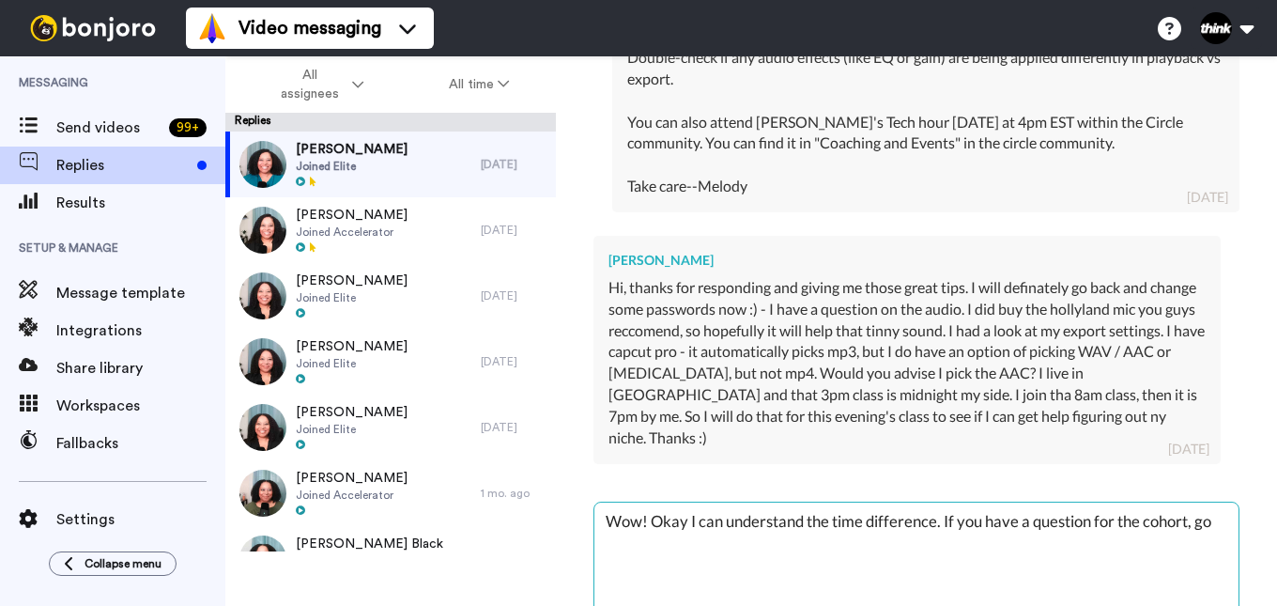
type textarea "Wow! Okay I can understand the time difference. If you have a question for the …"
type textarea "x"
type textarea "Wow! Okay I can understand the time difference. If you have a question for the …"
type textarea "x"
type textarea "Wow! Okay I can understand the time difference. If you have a question for the …"
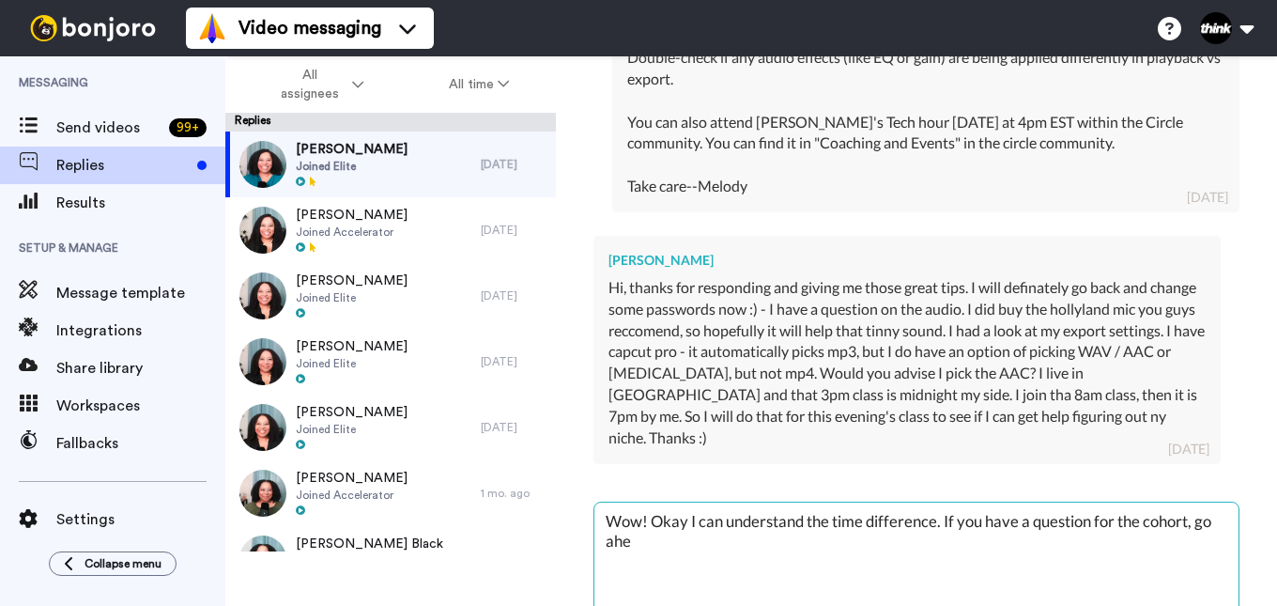
type textarea "x"
type textarea "Wow! Okay I can understand the time difference. If you have a question for the …"
type textarea "x"
type textarea "Wow! Okay I can understand the time difference. If you have a question for the …"
type textarea "x"
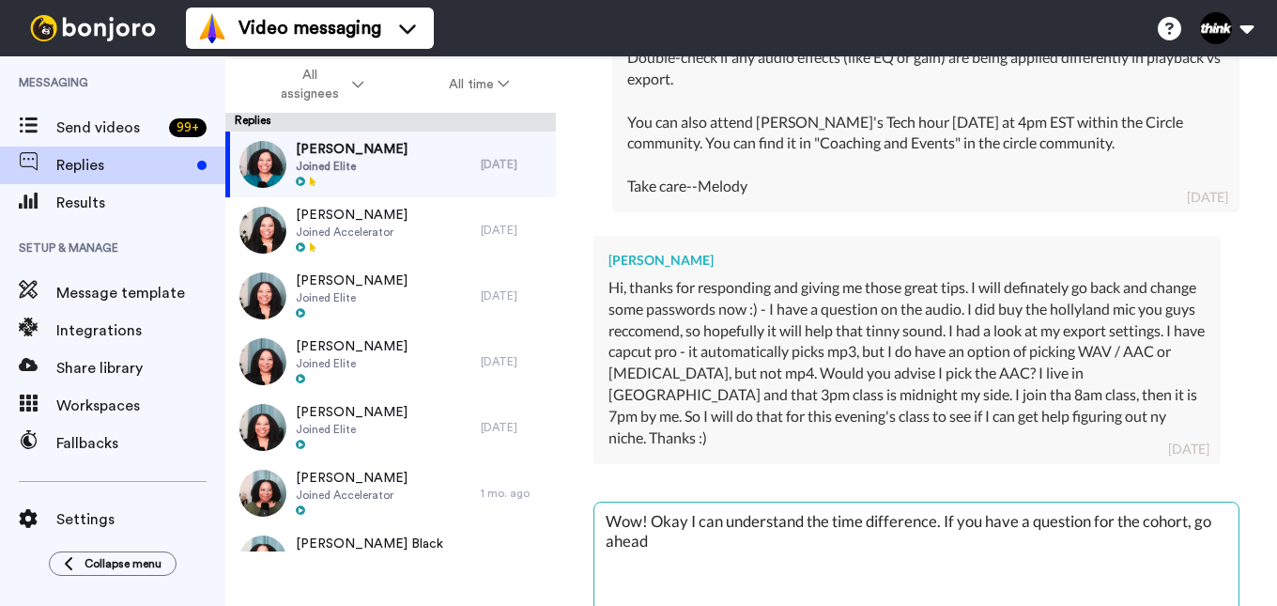
type textarea "Wow! Okay I can understand the time difference. If you have a question for the …"
type textarea "x"
type textarea "Wow! Okay I can understand the time difference. If you have a question for the …"
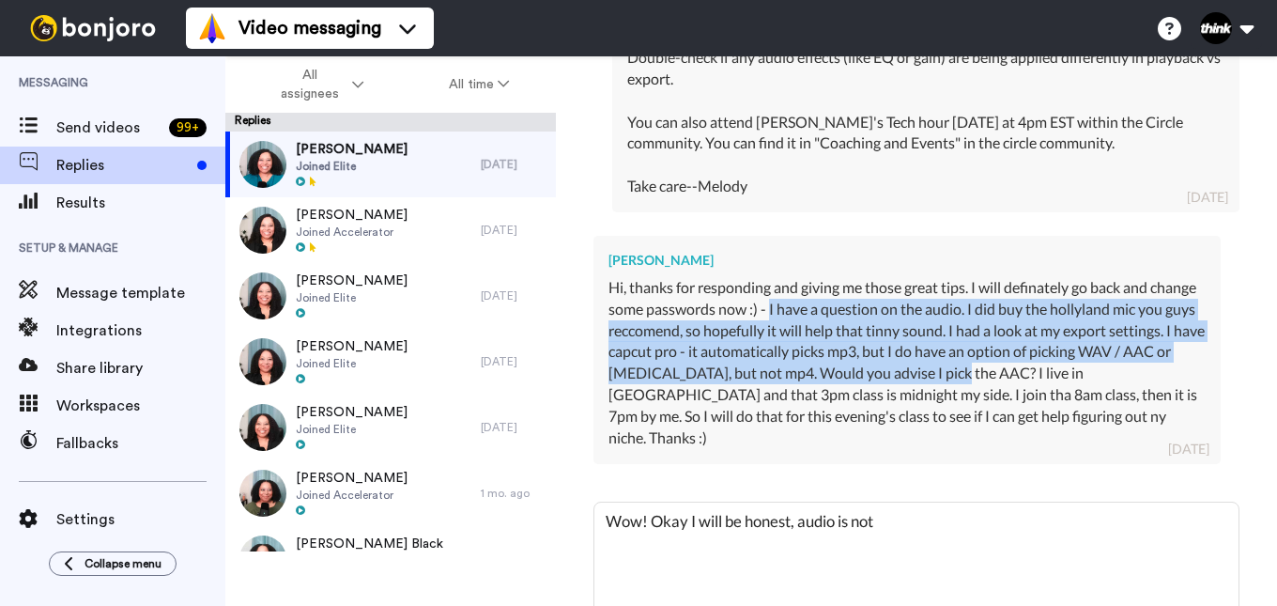
drag, startPoint x: 1052, startPoint y: 371, endPoint x: 820, endPoint y: 318, distance: 238.7
click at [820, 318] on div "Hi, thanks for responding and giving me those great tips. I will definately go …" at bounding box center [906, 363] width 597 height 172
copy div "I have a question on the audio. I did buy the hollyland mic you guys reccomend,…"
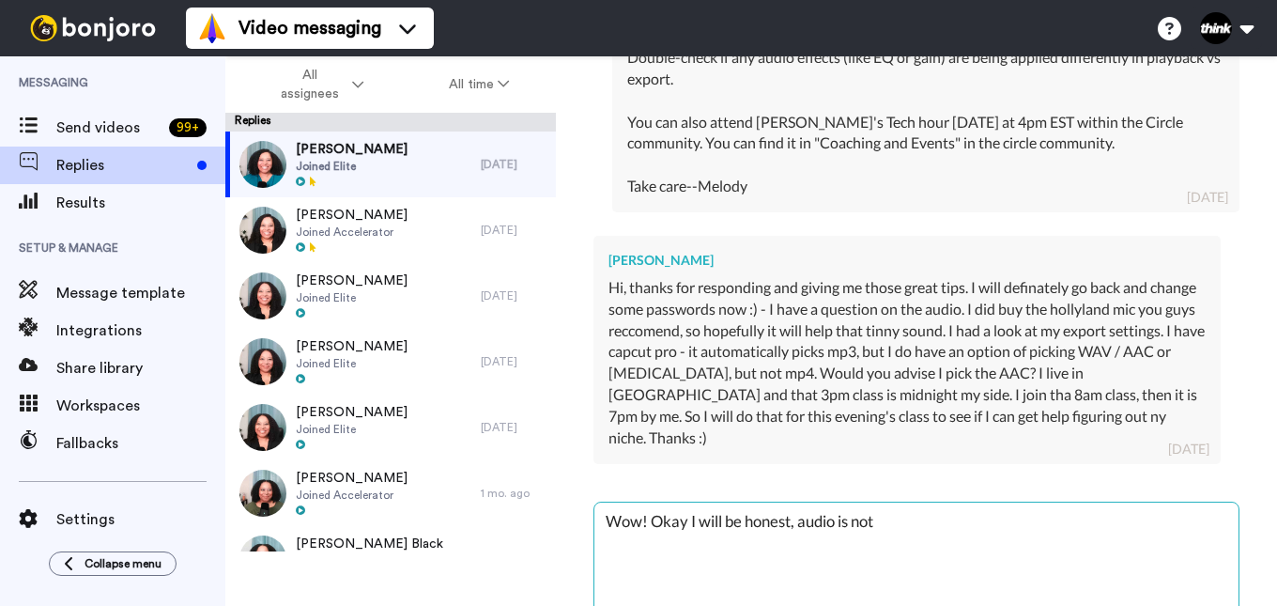
click at [904, 502] on textarea "Wow! Okay I will be honest, audio is not" at bounding box center [916, 562] width 644 height 120
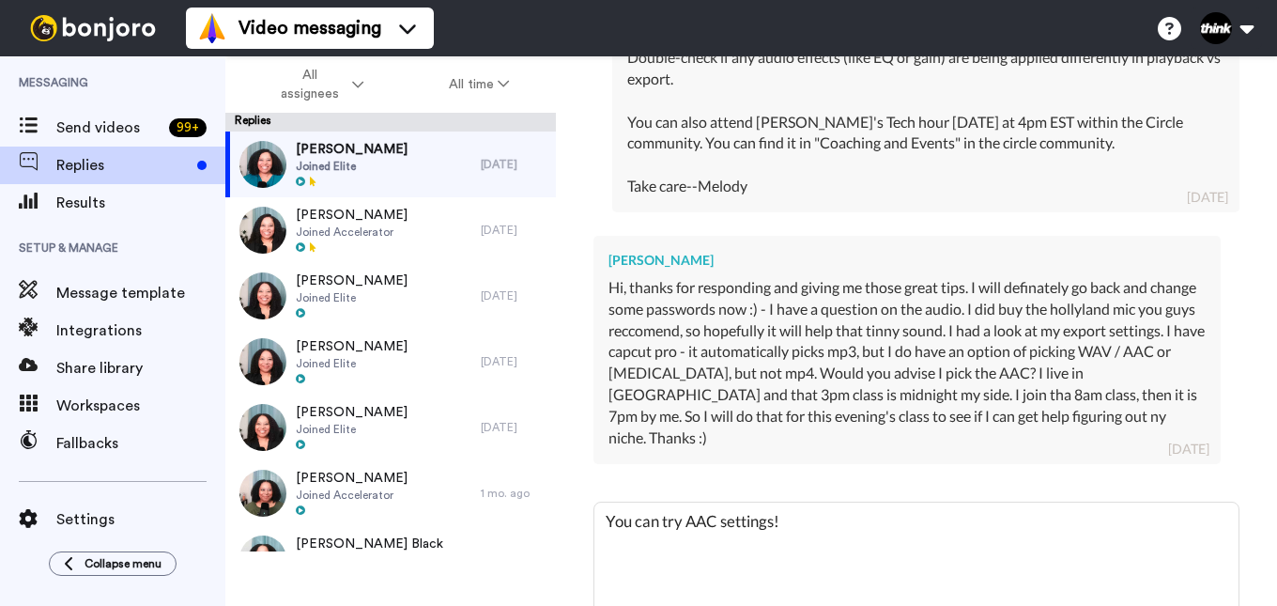
paste textarea "Your new Hollyland mic will help fix the source audio (reducing tinny/echo issu…"
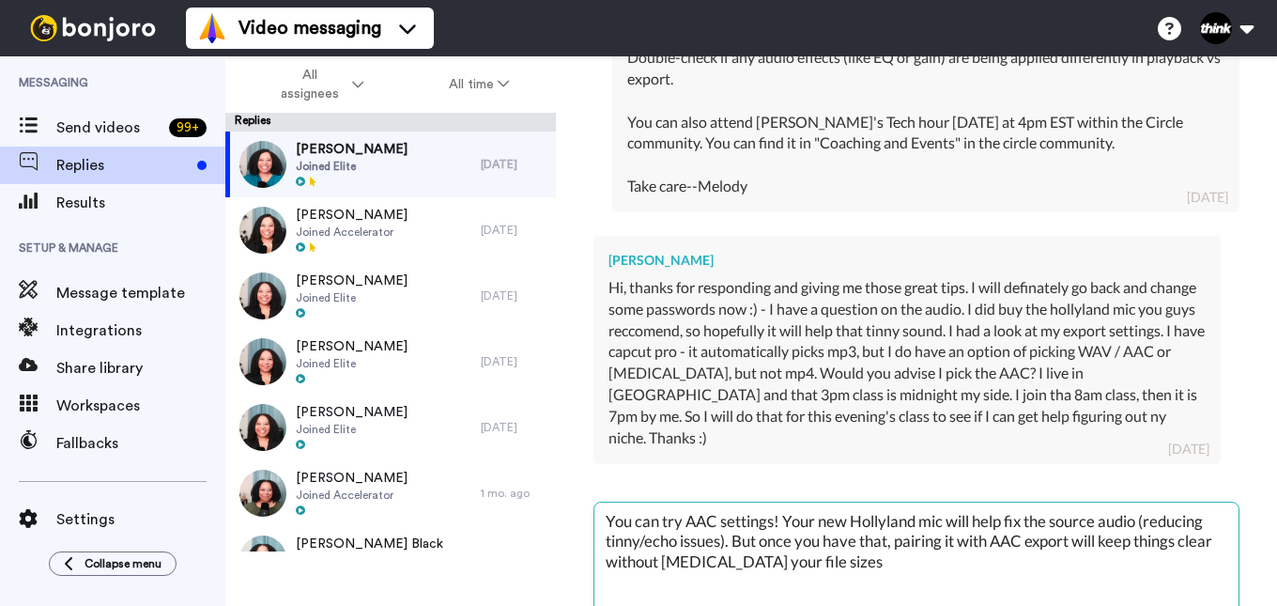
click at [1150, 525] on textarea "You can try AAC settings! Your new Hollyland mic will help fix the source audio…" at bounding box center [916, 562] width 644 height 120
click at [902, 545] on textarea "You can try AAC settings! Your new Hollyland mic will help fix the source audio…" at bounding box center [916, 562] width 644 height 120
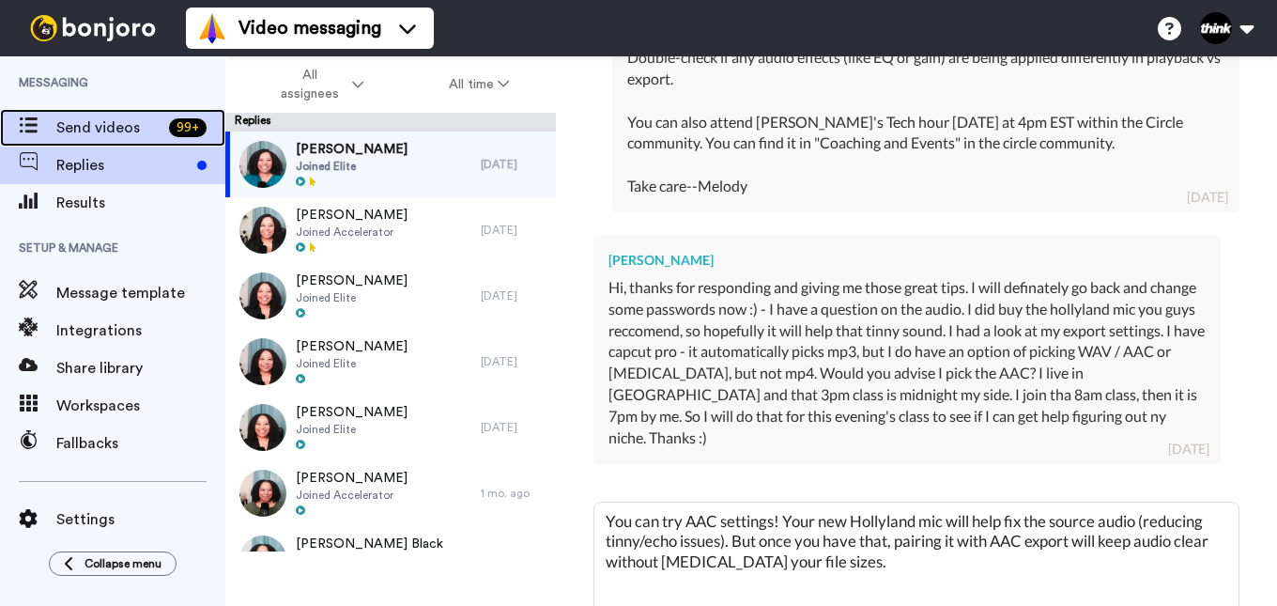
click at [141, 130] on span "Send videos" at bounding box center [108, 127] width 105 height 23
